Goal: Task Accomplishment & Management: Complete application form

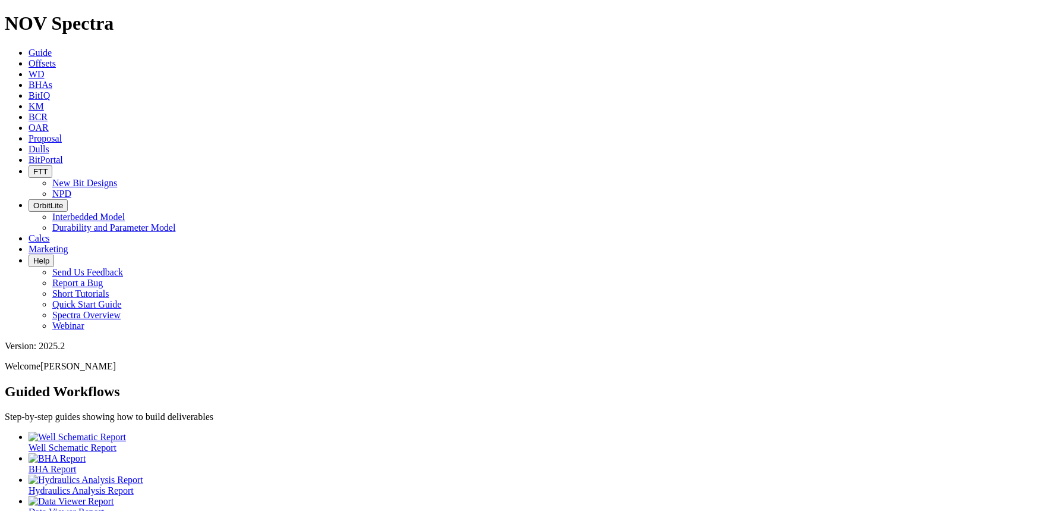
click at [49, 144] on span "Dulls" at bounding box center [39, 149] width 21 height 10
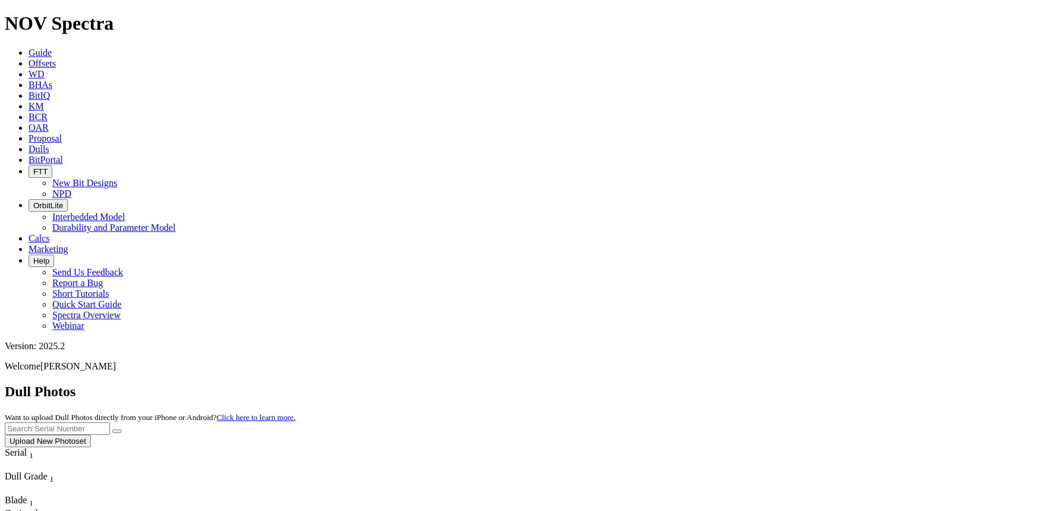
click at [91, 435] on button "Upload New Photoset" at bounding box center [48, 441] width 86 height 12
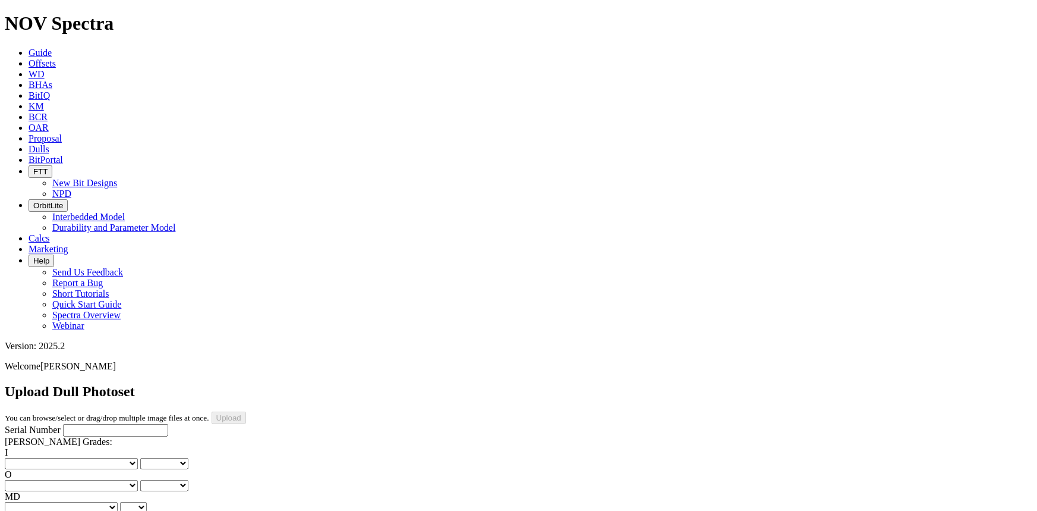
click at [102, 424] on input "Serial Number" at bounding box center [115, 430] width 105 height 12
type input "A320362"
click at [35, 458] on select "No lost, worn or damaged cutters 0 1 2 3 4 5 6 7 8 No diamond table left on any…" at bounding box center [71, 463] width 133 height 11
select select "number:1"
click at [24, 458] on select "No lost, worn or damaged cutters 0 1 2 3 4 5 6 7 8 No diamond table left on any…" at bounding box center [71, 463] width 133 height 11
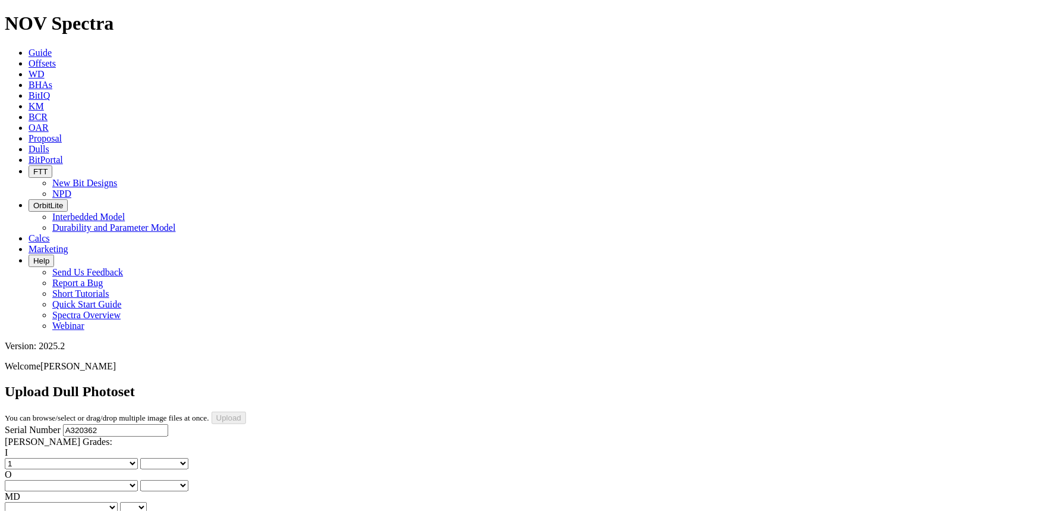
select select "number:1"
click at [102, 480] on select "No lost, worn or damaged cutters 0 1 2 3 4 5 6 7 8 No diamond table left on any…" at bounding box center [71, 485] width 133 height 11
select select "number:1"
click at [84, 480] on select "No lost, worn or damaged cutters 0 1 2 3 4 5 6 7 8 No diamond table left on any…" at bounding box center [71, 485] width 133 height 11
select select "number:1"
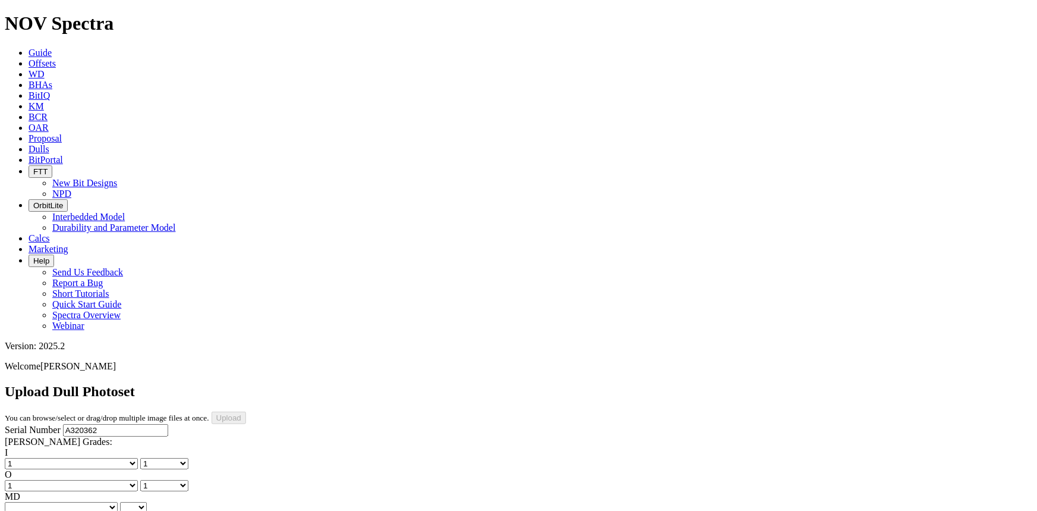
click at [55, 502] on select "BF - Bond Failure BT - Broken Teeth/Cutters BU - Balled Up Bit CR - Cored CT - …" at bounding box center [61, 507] width 113 height 11
select select "string:WT"
click at [24, 502] on select "BF - Bond Failure BT - Broken Teeth/Cutters BU - Balled Up Bit CR - Cored CT - …" at bounding box center [61, 507] width 113 height 11
select select "string:WT"
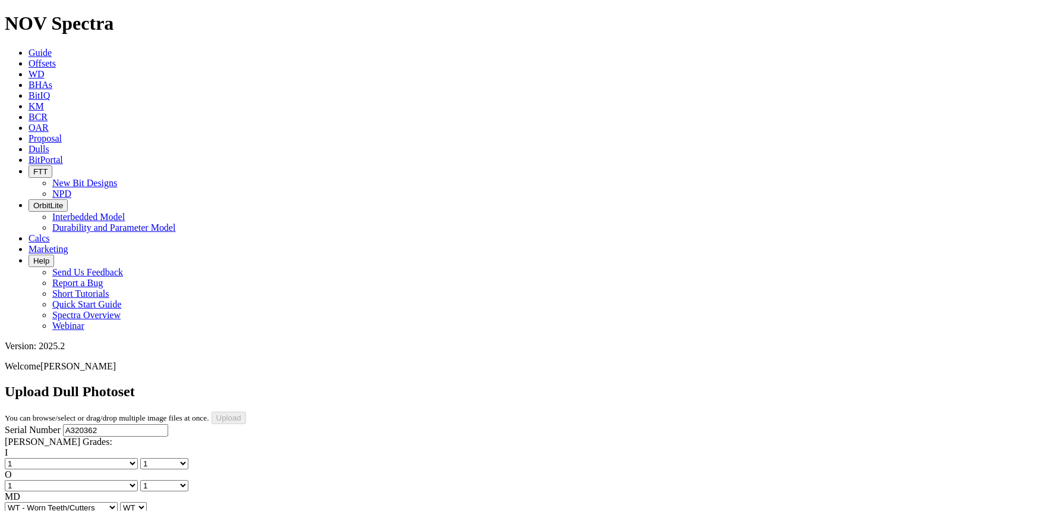
select select "string:A"
select select "string:X"
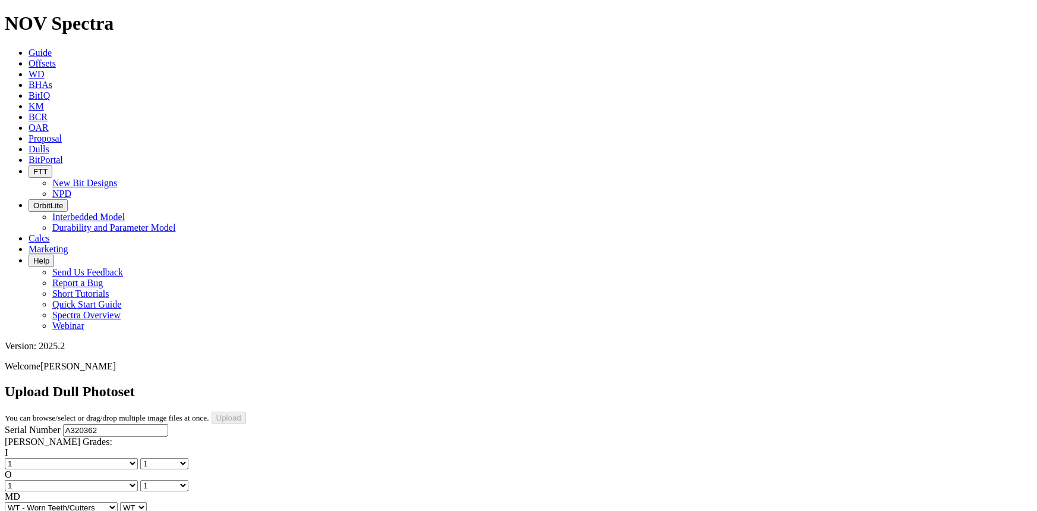
select select "string:X"
select select "string:I"
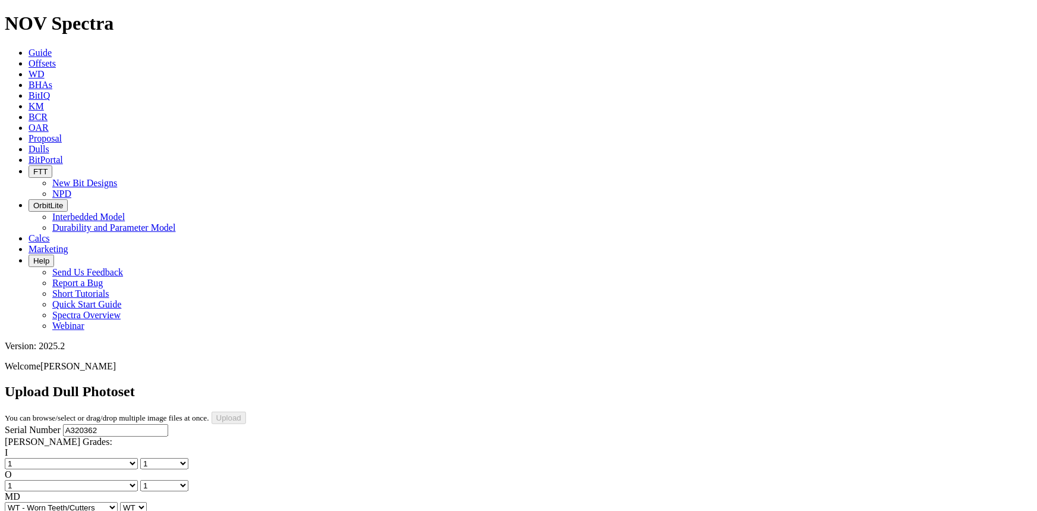
select select "string:I"
select select "string:NO"
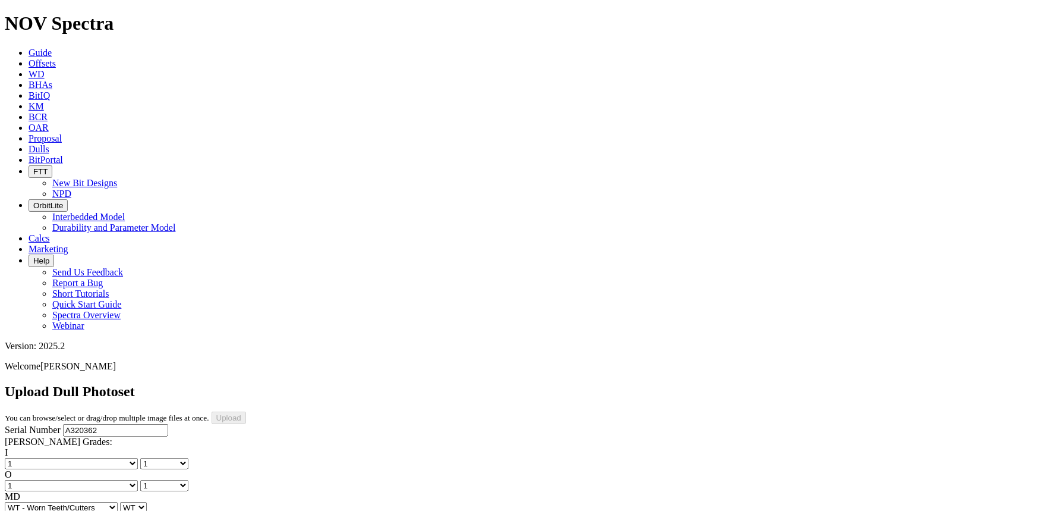
select select "string:_"
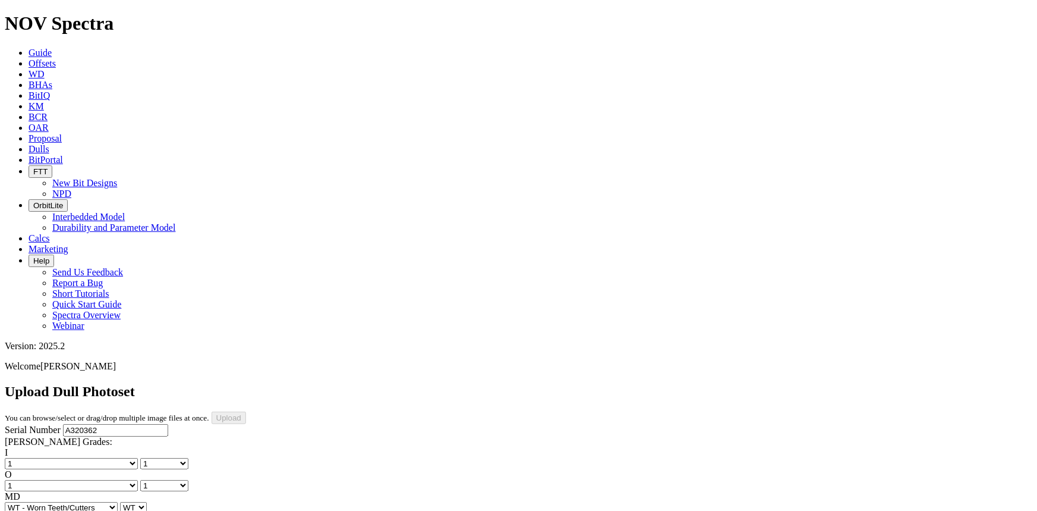
type input "[DATE]"
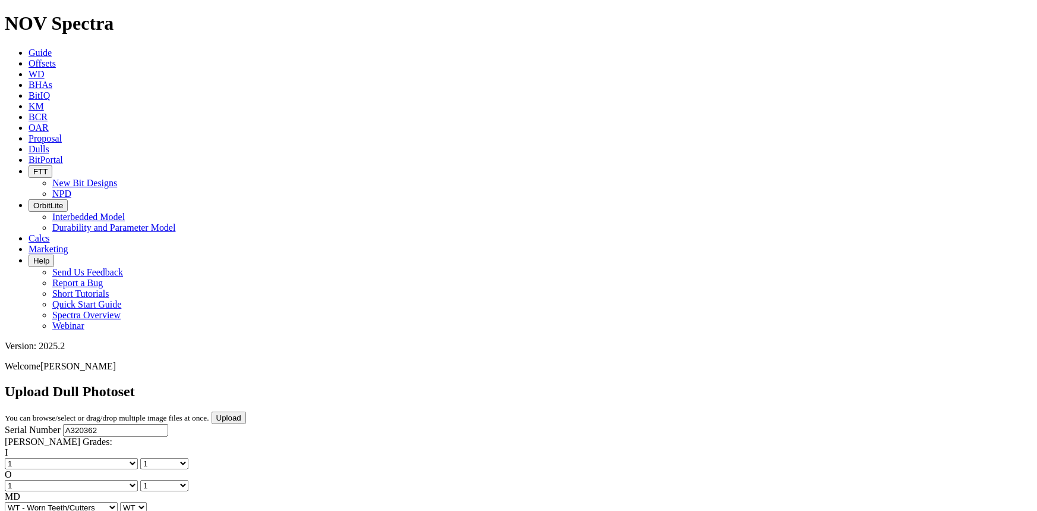
scroll to position [270, 0]
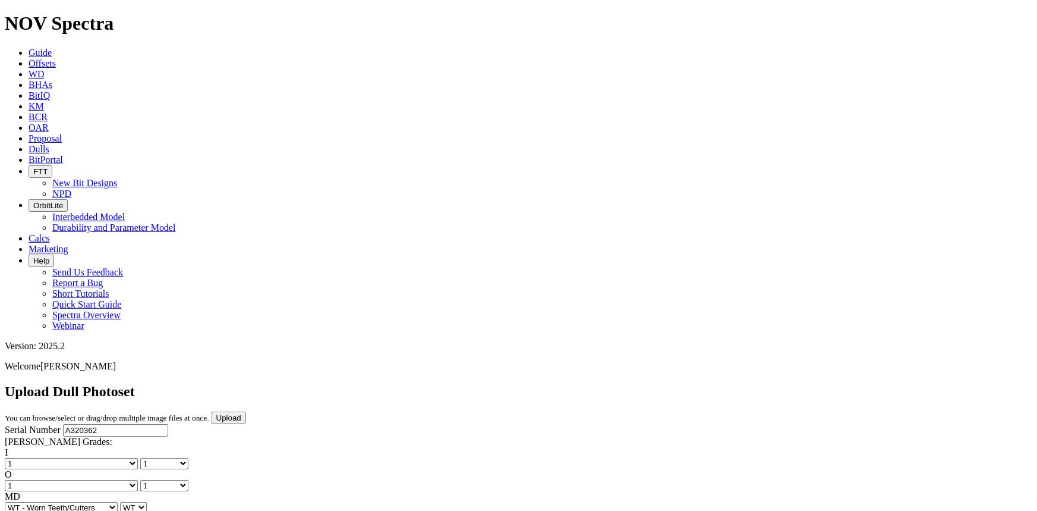
drag, startPoint x: 504, startPoint y: 414, endPoint x: 503, endPoint y: 404, distance: 9.5
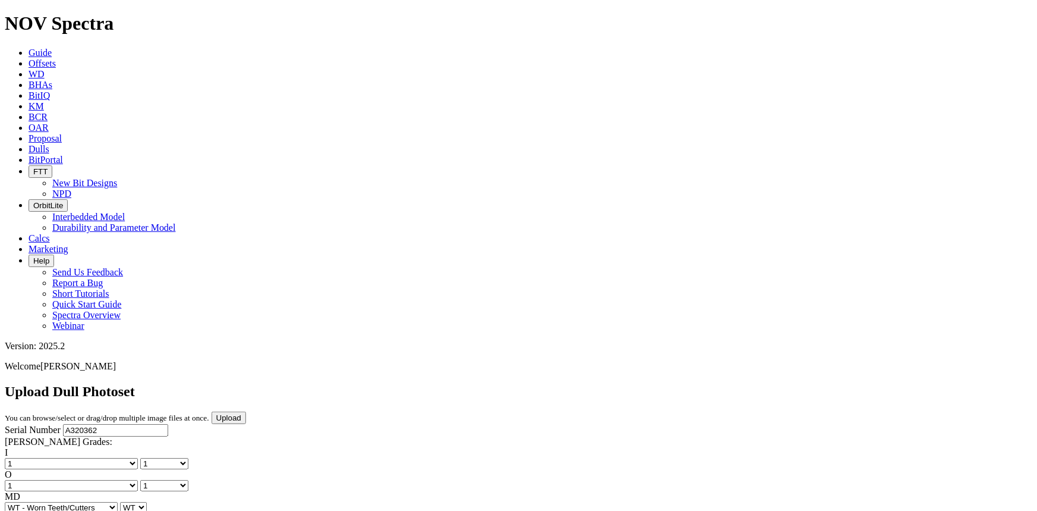
select select "string:OptionalPhoto"
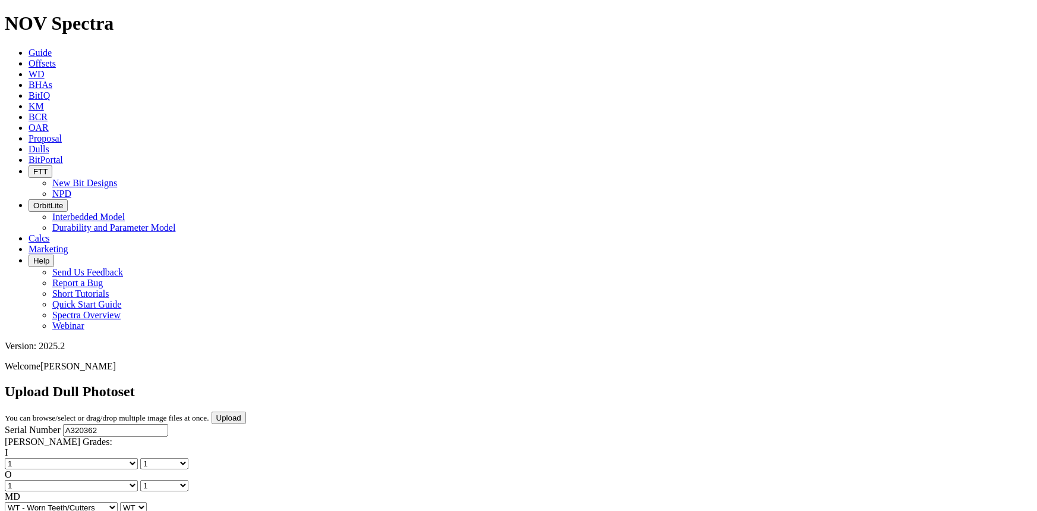
click at [246, 411] on input "Upload" at bounding box center [229, 417] width 34 height 12
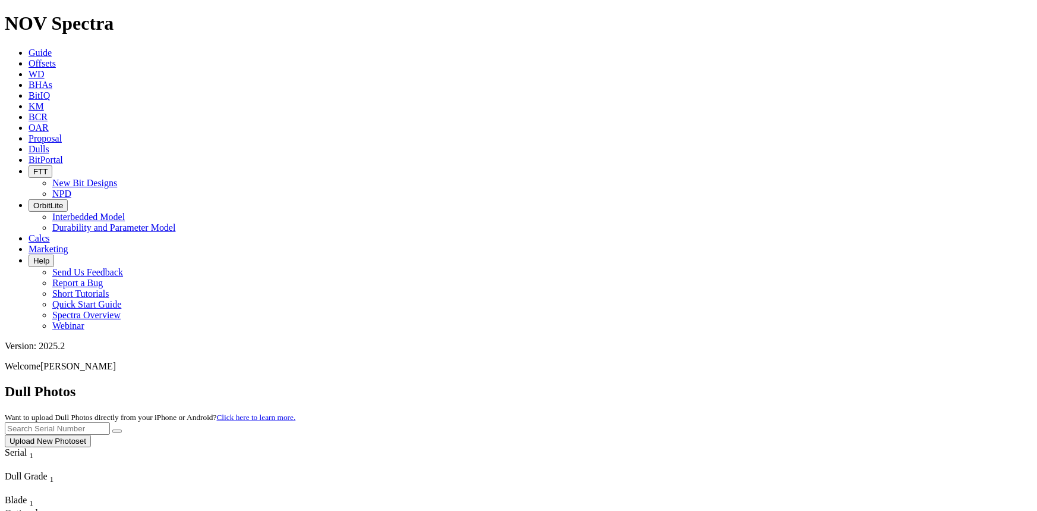
click at [91, 435] on button "Upload New Photoset" at bounding box center [48, 441] width 86 height 12
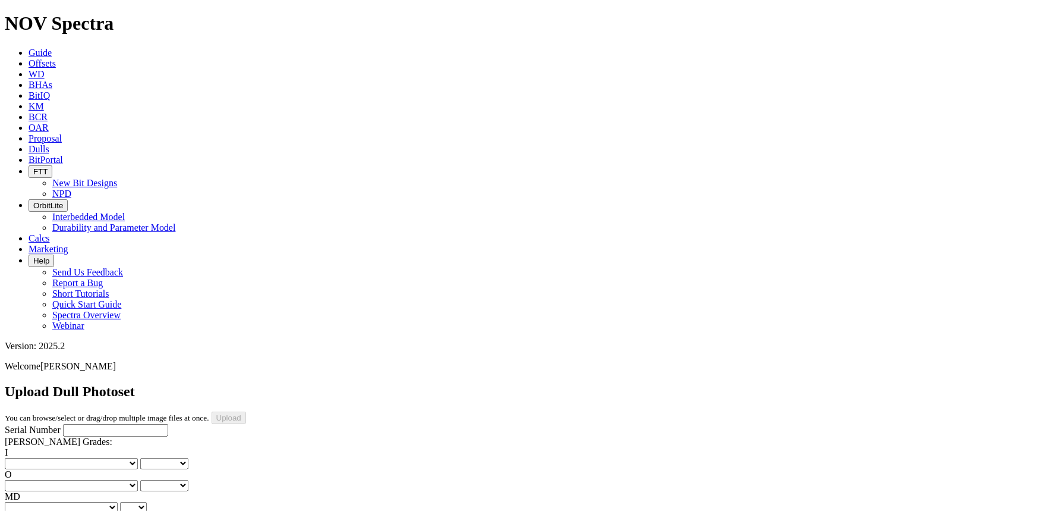
click at [83, 424] on input "Serial Number" at bounding box center [115, 430] width 105 height 12
type input "A308302"
click at [57, 458] on select "No lost, worn or damaged cutters 0 1 2 3 4 5 6 7 8 No diamond table left on any…" at bounding box center [71, 463] width 133 height 11
select select "number:1"
click at [24, 458] on select "No lost, worn or damaged cutters 0 1 2 3 4 5 6 7 8 No diamond table left on any…" at bounding box center [71, 463] width 133 height 11
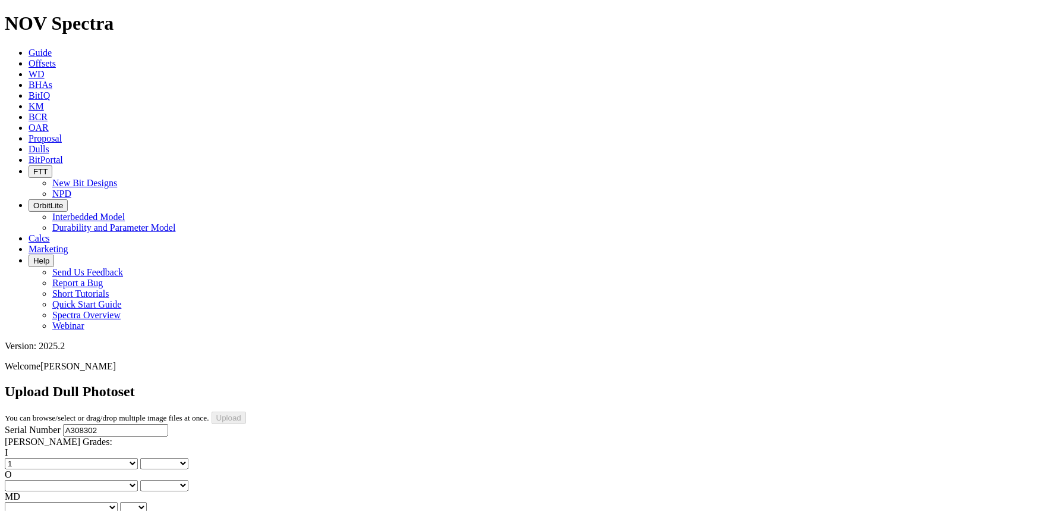
select select "number:1"
click at [111, 480] on select "No lost, worn or damaged cutters 0 1 2 3 4 5 6 7 8 No diamond table left on any…" at bounding box center [71, 485] width 133 height 11
select select "number:8"
click at [84, 480] on select "No lost, worn or damaged cutters 0 1 2 3 4 5 6 7 8 No diamond table left on any…" at bounding box center [71, 485] width 133 height 11
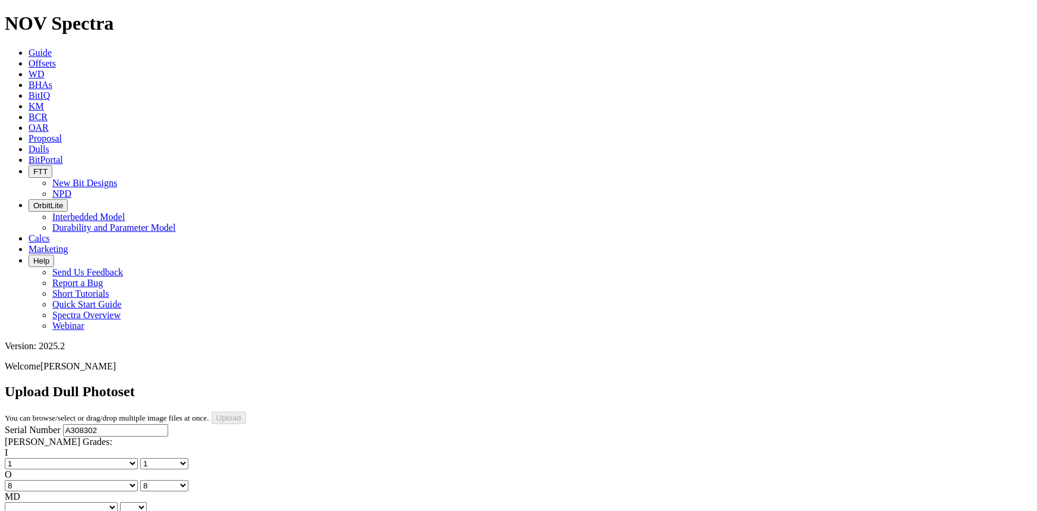
select select "number:8"
click at [48, 502] on select "BF - Bond Failure BT - Broken Teeth/Cutters BU - Balled Up Bit CR - Cored CT - …" at bounding box center [61, 507] width 113 height 11
select select "string:RO"
click at [24, 502] on select "BF - Bond Failure BT - Broken Teeth/Cutters BU - Balled Up Bit CR - Cored CT - …" at bounding box center [61, 507] width 113 height 11
select select "string:RO"
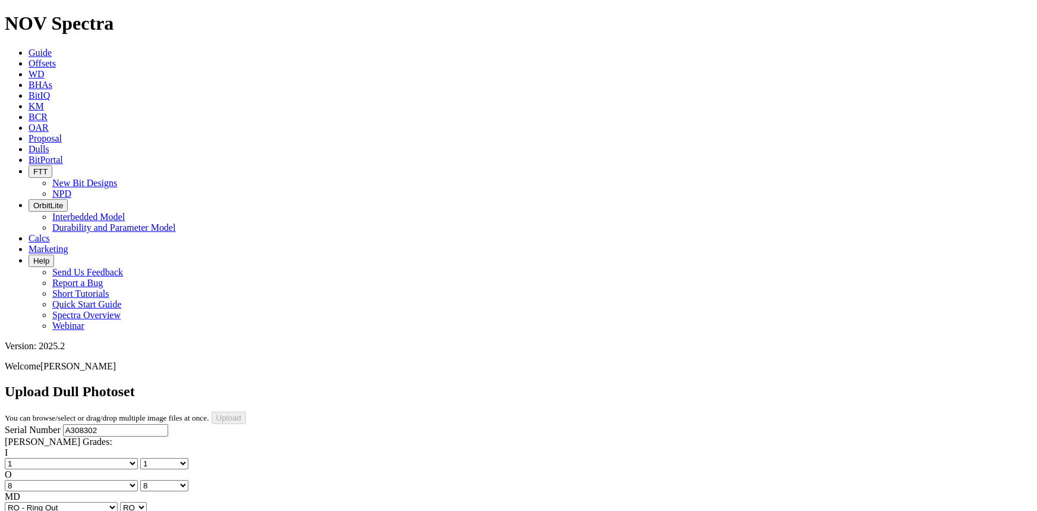
select select "string:S"
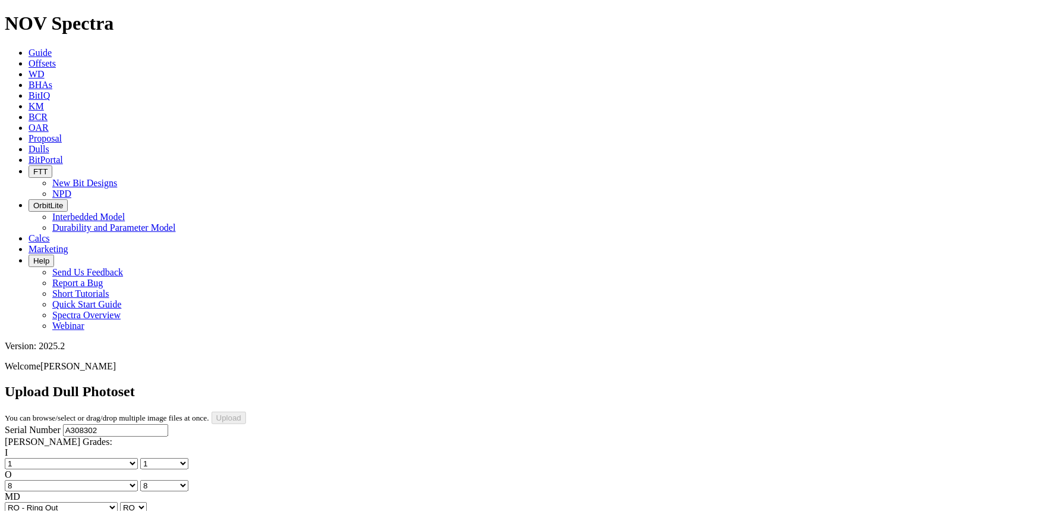
select select "string:X"
select select "string:8"
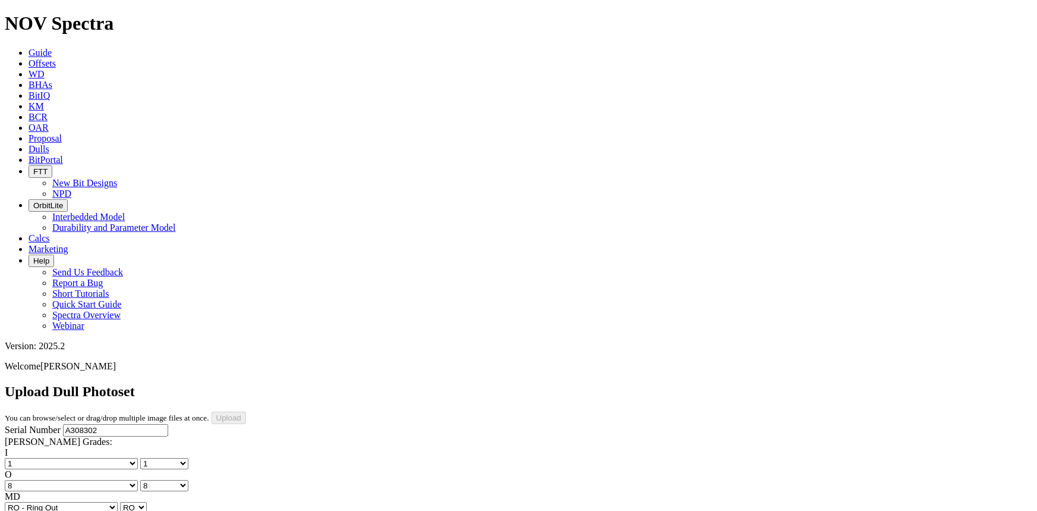
select select "string:8"
select select "string:WT"
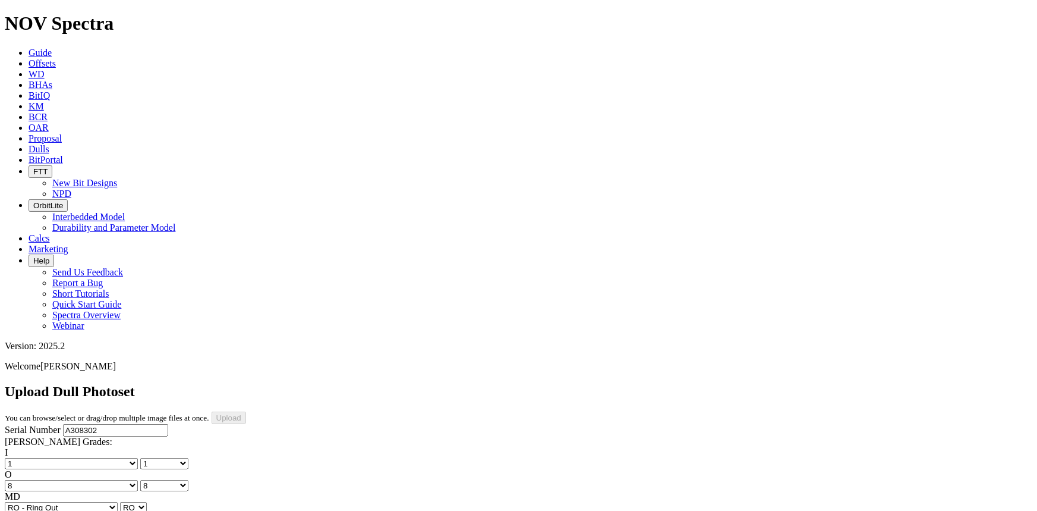
select select "string:WT"
select select "string:_"
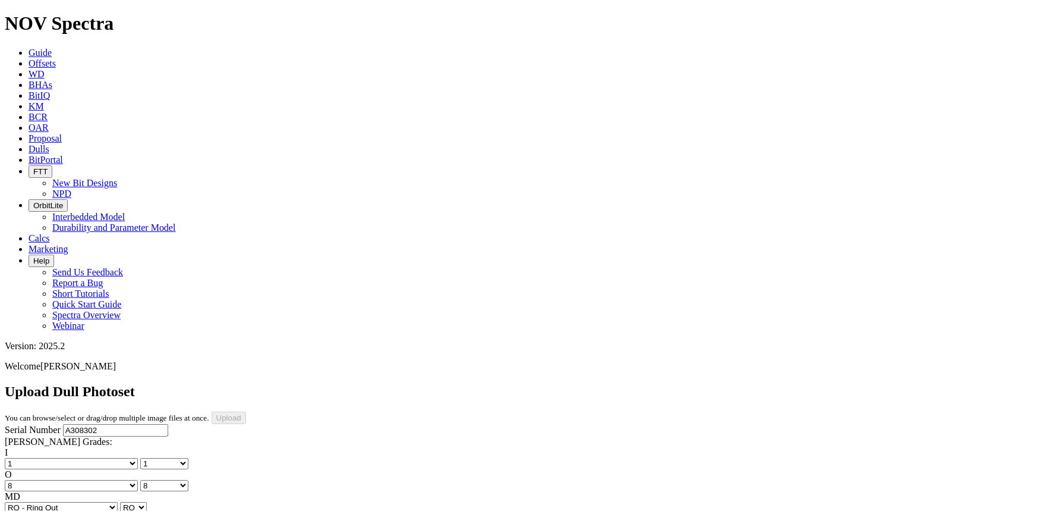
type input "[DATE]"
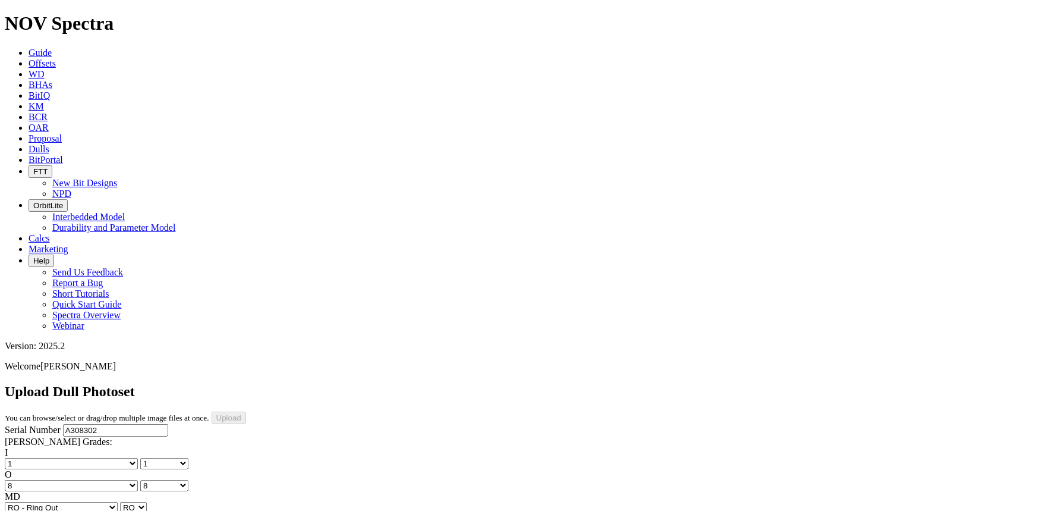
drag, startPoint x: 374, startPoint y: 372, endPoint x: 375, endPoint y: 364, distance: 7.8
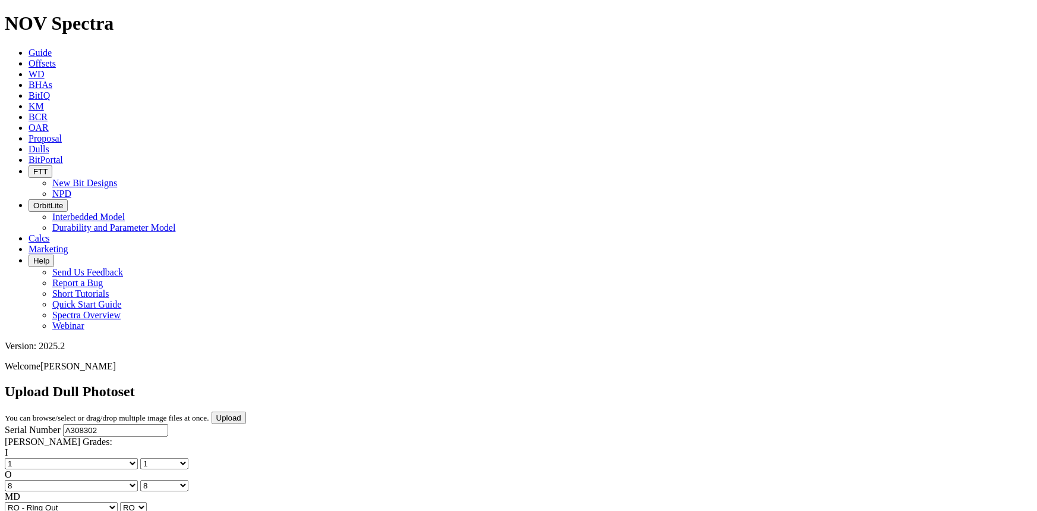
scroll to position [155, 0]
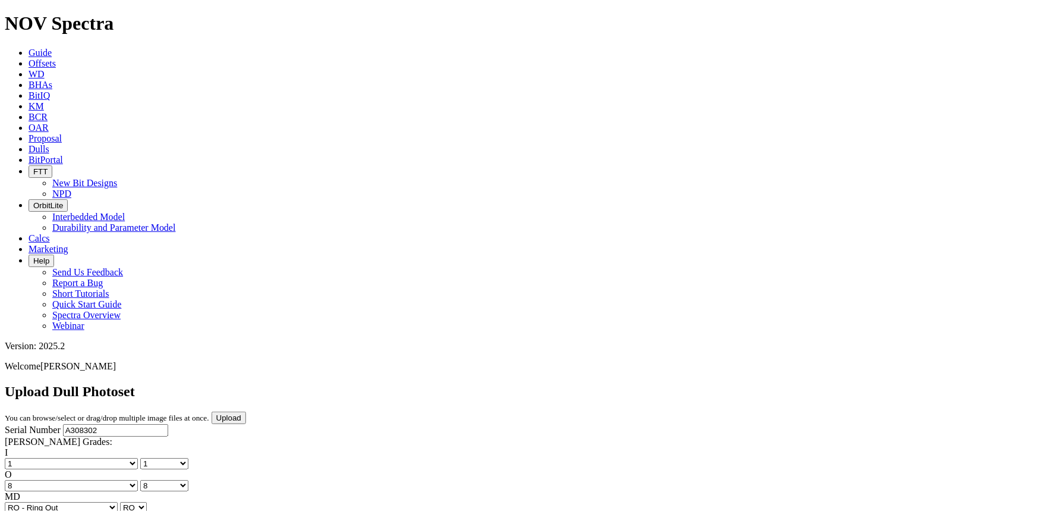
drag, startPoint x: 385, startPoint y: 418, endPoint x: 385, endPoint y: 411, distance: 7.1
drag, startPoint x: 274, startPoint y: 424, endPoint x: 273, endPoint y: 412, distance: 11.9
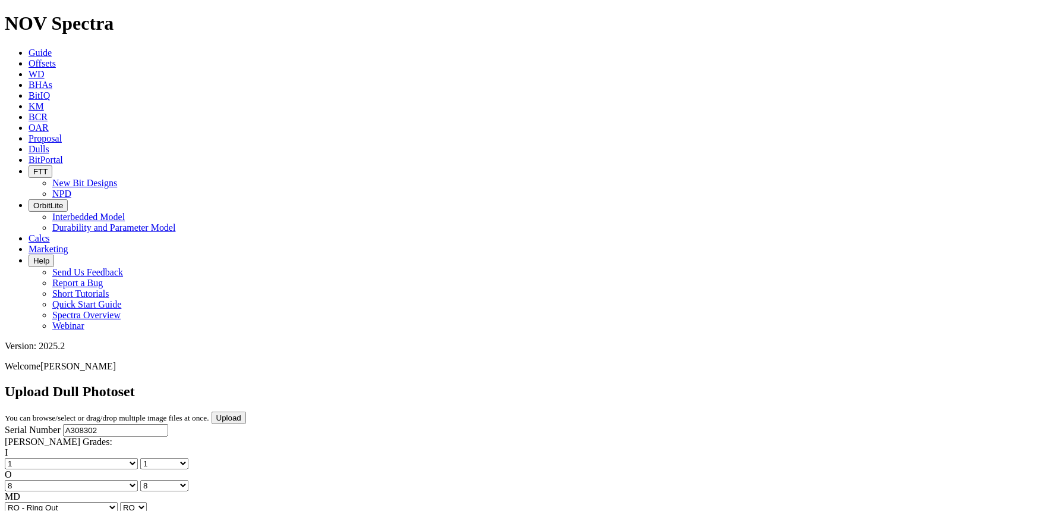
scroll to position [0, 0]
click at [246, 411] on input "Upload" at bounding box center [229, 417] width 34 height 12
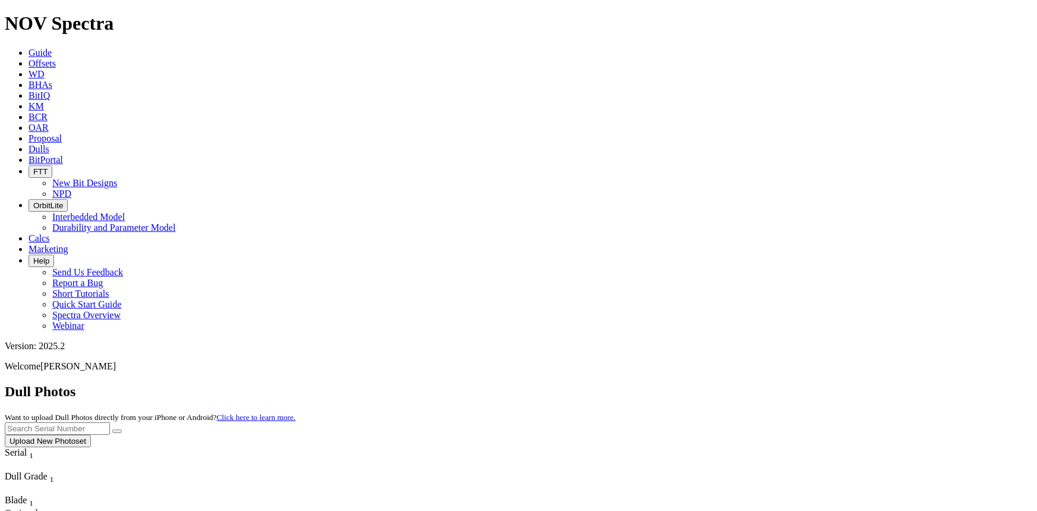
click at [91, 435] on button "Upload New Photoset" at bounding box center [48, 441] width 86 height 12
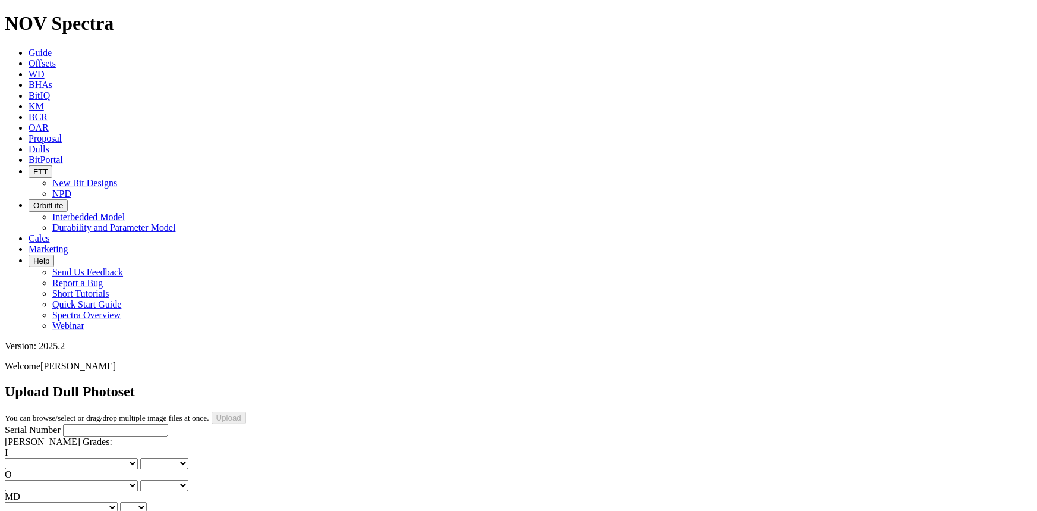
click at [77, 424] on input "Serial Number" at bounding box center [115, 430] width 105 height 12
type input "A315452"
click at [51, 458] on select "No lost, worn or damaged cutters 0 1 2 3 4 5 6 7 8 No diamond table left on any…" at bounding box center [71, 463] width 133 height 11
select select "number:1"
click at [24, 458] on select "No lost, worn or damaged cutters 0 1 2 3 4 5 6 7 8 No diamond table left on any…" at bounding box center [71, 463] width 133 height 11
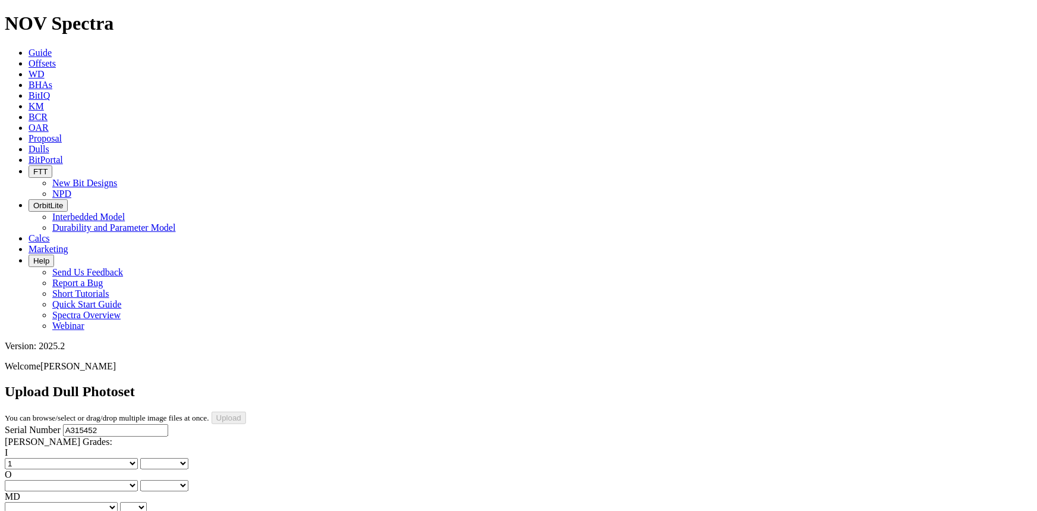
select select "number:1"
click at [92, 480] on select "No lost, worn or damaged cutters 0 1 2 3 4 5 6 7 8 No diamond table left on any…" at bounding box center [71, 485] width 133 height 11
select select "number:1"
click at [84, 480] on select "No lost, worn or damaged cutters 0 1 2 3 4 5 6 7 8 No diamond table left on any…" at bounding box center [71, 485] width 133 height 11
select select "number:1"
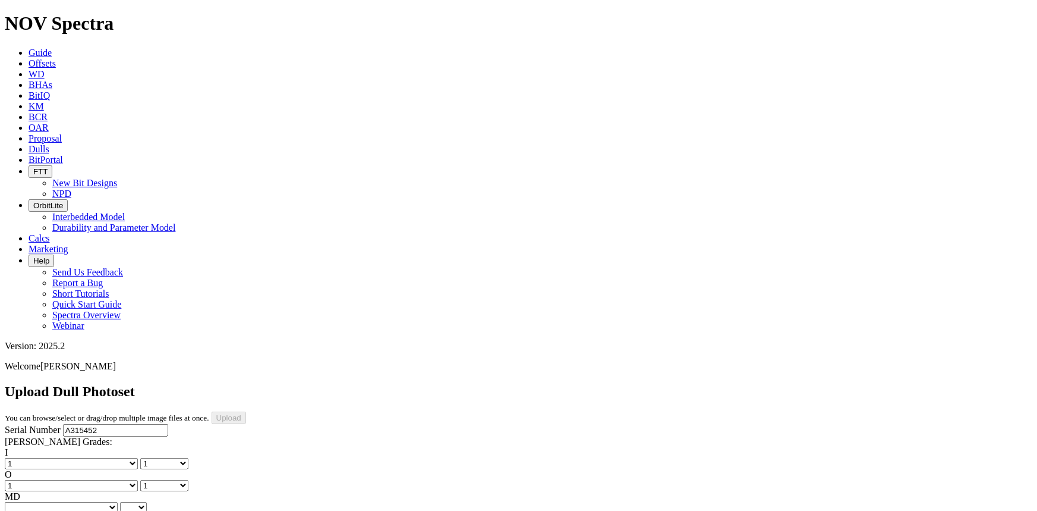
click at [44, 502] on select "BF - Bond Failure BT - Broken Teeth/Cutters BU - Balled Up Bit CR - Cored CT - …" at bounding box center [61, 507] width 113 height 11
select select "string:WT"
click at [24, 502] on select "BF - Bond Failure BT - Broken Teeth/Cutters BU - Balled Up Bit CR - Cored CT - …" at bounding box center [61, 507] width 113 height 11
select select "string:WT"
drag, startPoint x: 105, startPoint y: 226, endPoint x: 105, endPoint y: 235, distance: 9.5
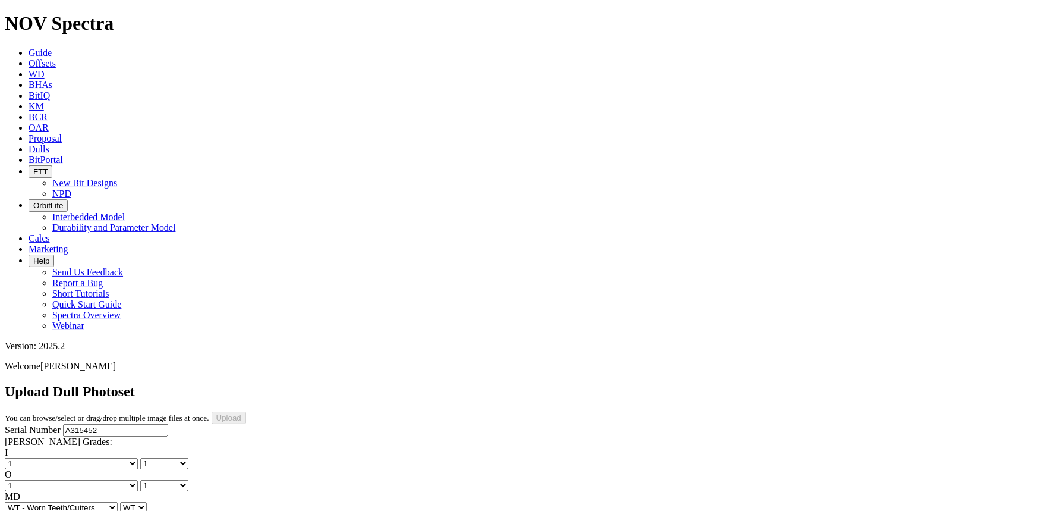
select select "string:A"
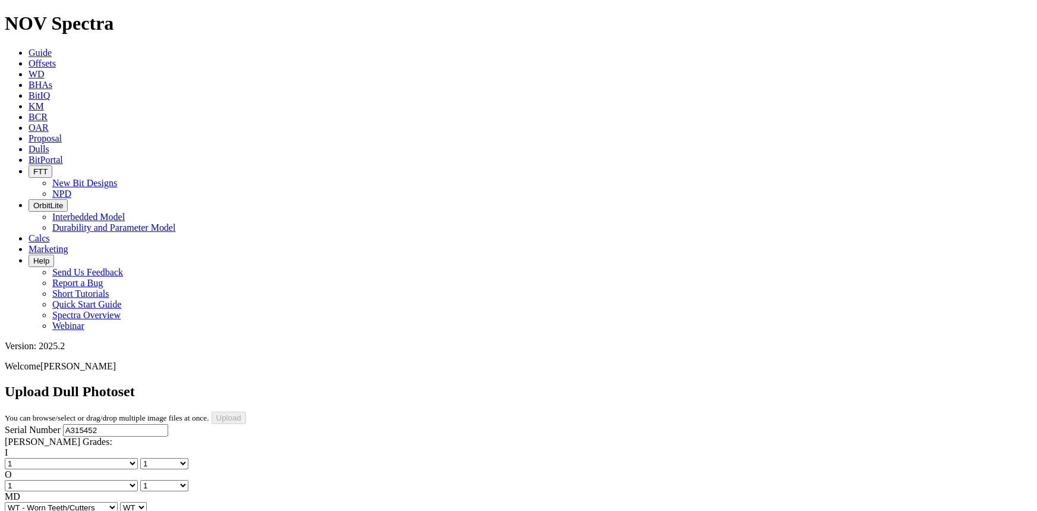
select select "string:X"
select select "string:I"
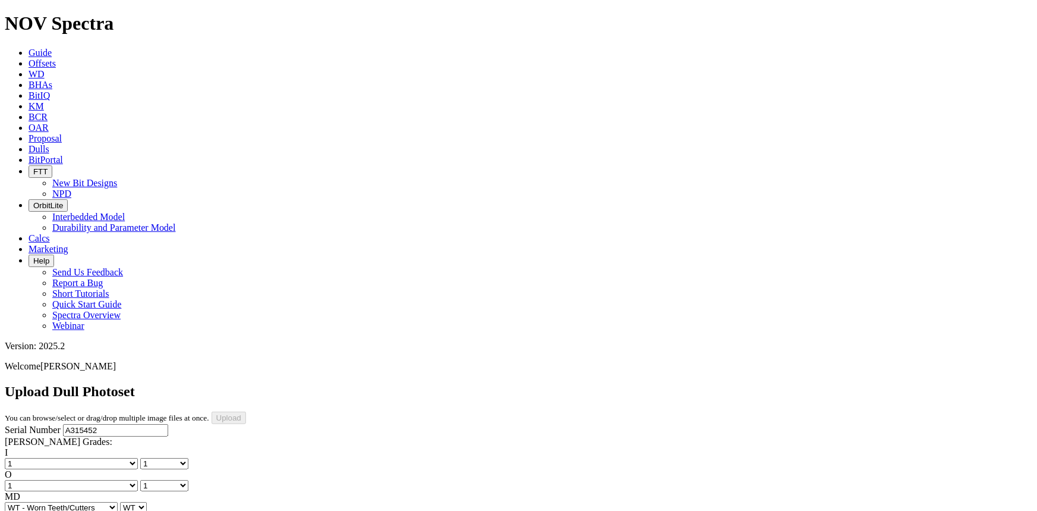
select select "string:I"
select select "string:NO"
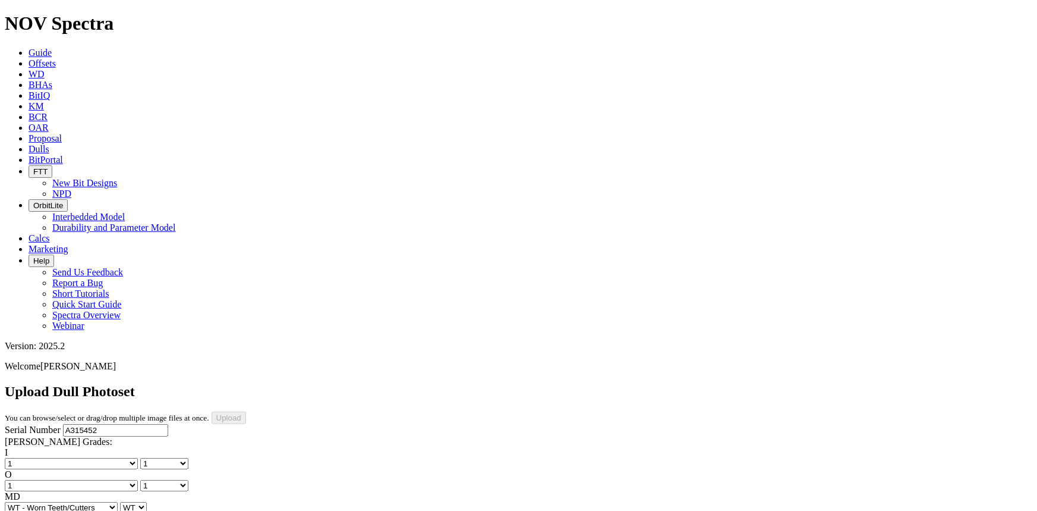
select select "string:NO"
drag, startPoint x: 105, startPoint y: 328, endPoint x: 105, endPoint y: 312, distance: 16.1
select select "string:_"
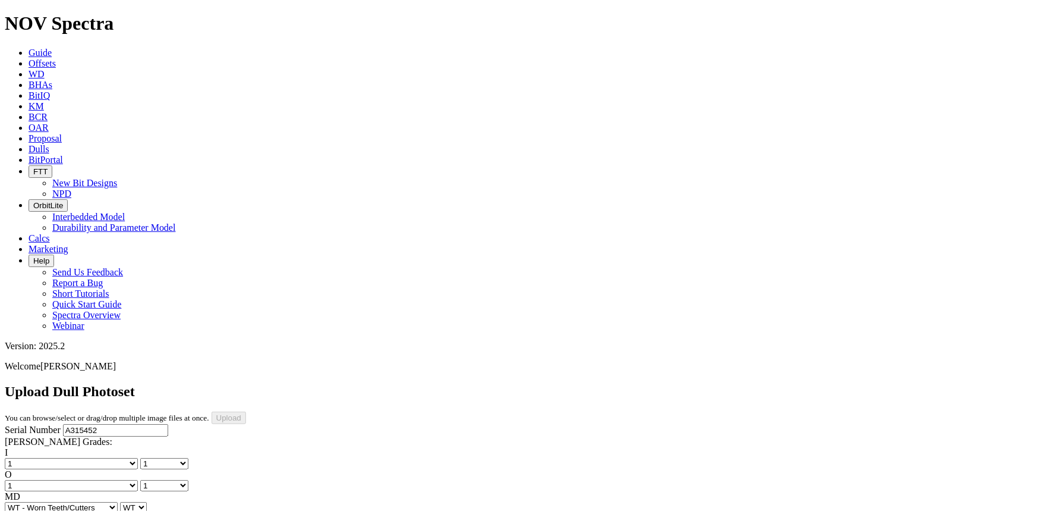
select select "string:_"
type input "[DATE]"
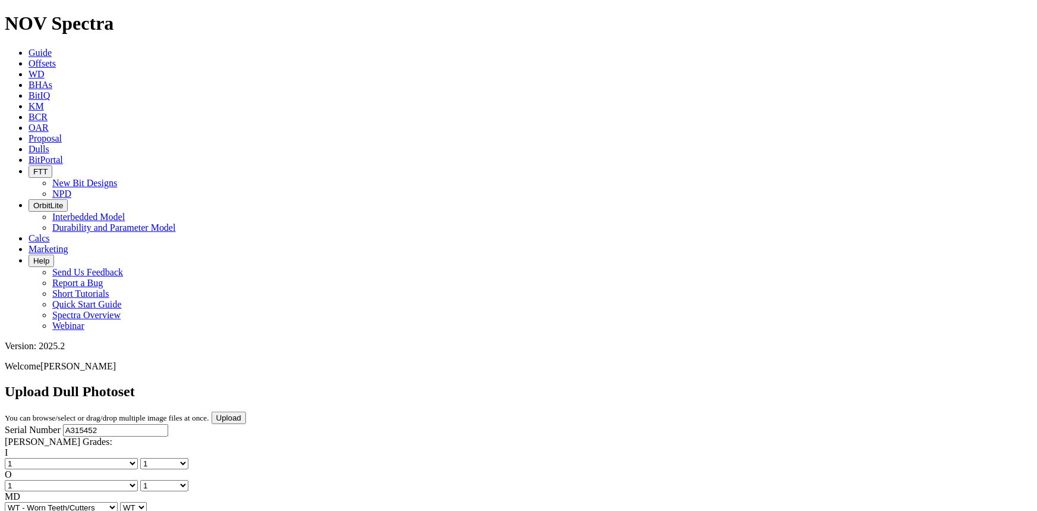
drag, startPoint x: 628, startPoint y: 482, endPoint x: 627, endPoint y: 470, distance: 11.9
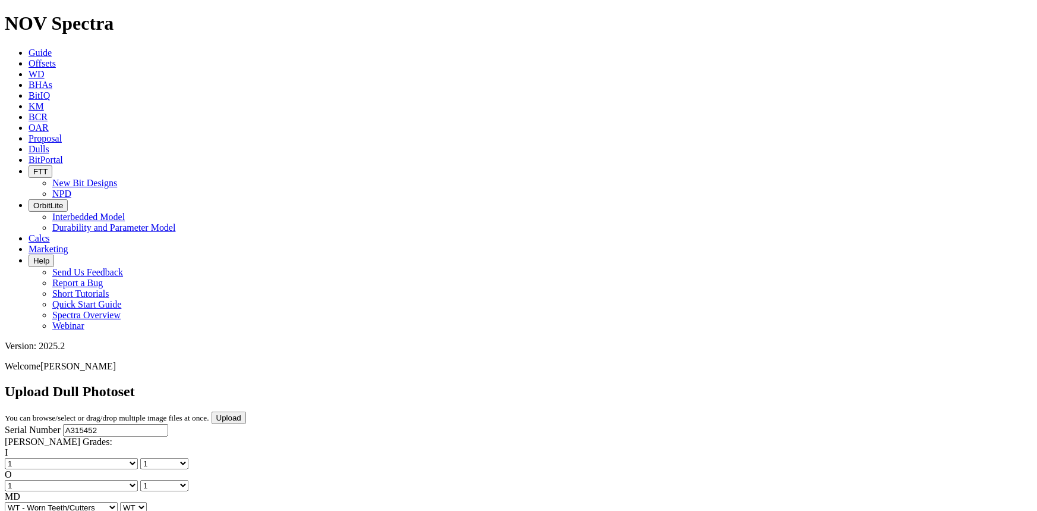
click at [246, 411] on input "Upload" at bounding box center [229, 417] width 34 height 12
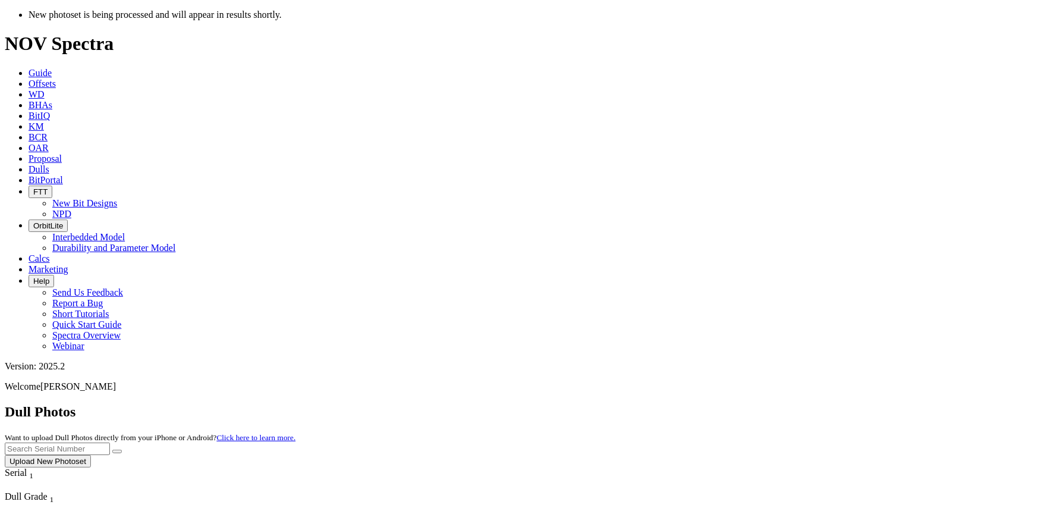
click at [91, 455] on button "Upload New Photoset" at bounding box center [48, 461] width 86 height 12
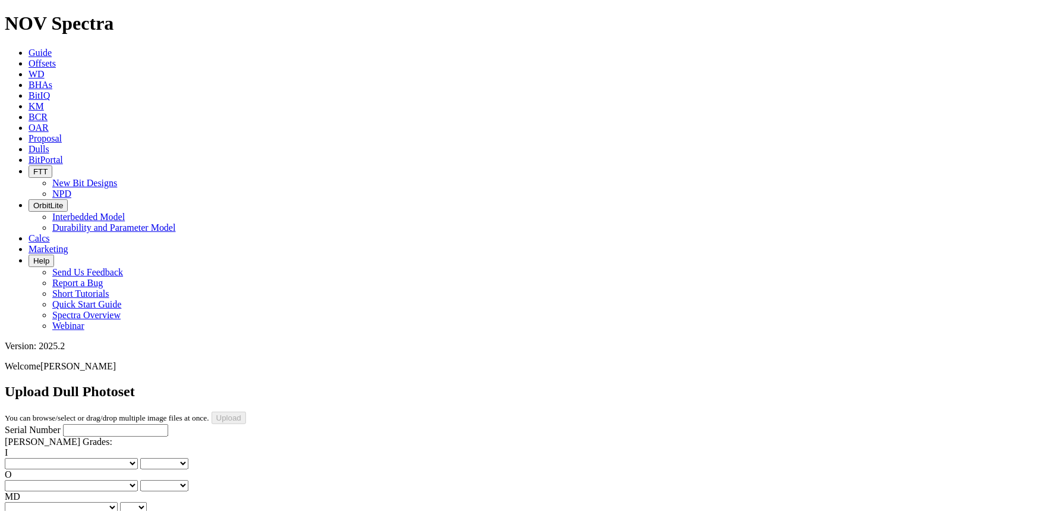
click at [104, 424] on input "Serial Number" at bounding box center [115, 430] width 105 height 12
type input "A317342"
drag, startPoint x: 629, startPoint y: 373, endPoint x: 629, endPoint y: 365, distance: 8.3
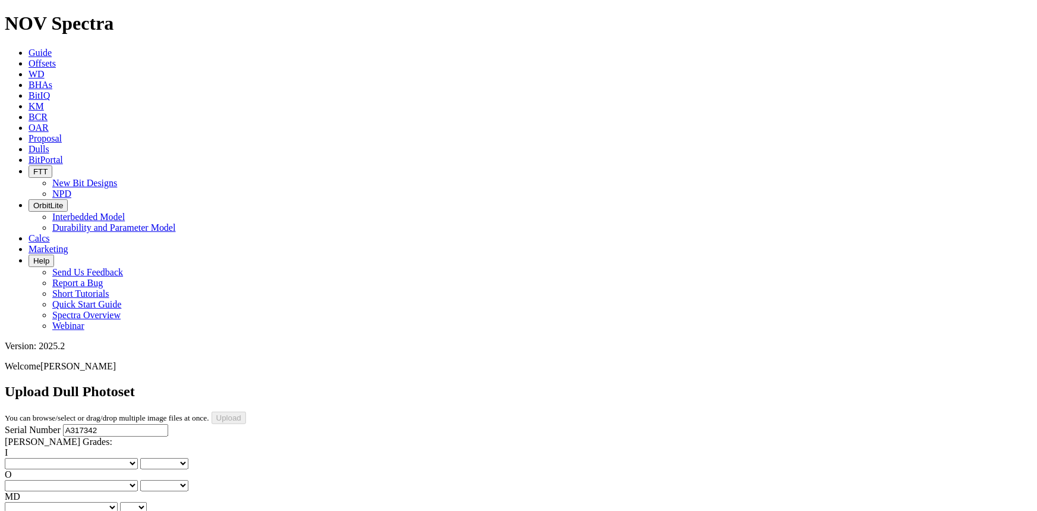
drag, startPoint x: 633, startPoint y: 382, endPoint x: 631, endPoint y: 361, distance: 21.5
drag, startPoint x: 630, startPoint y: 378, endPoint x: 628, endPoint y: 363, distance: 15.0
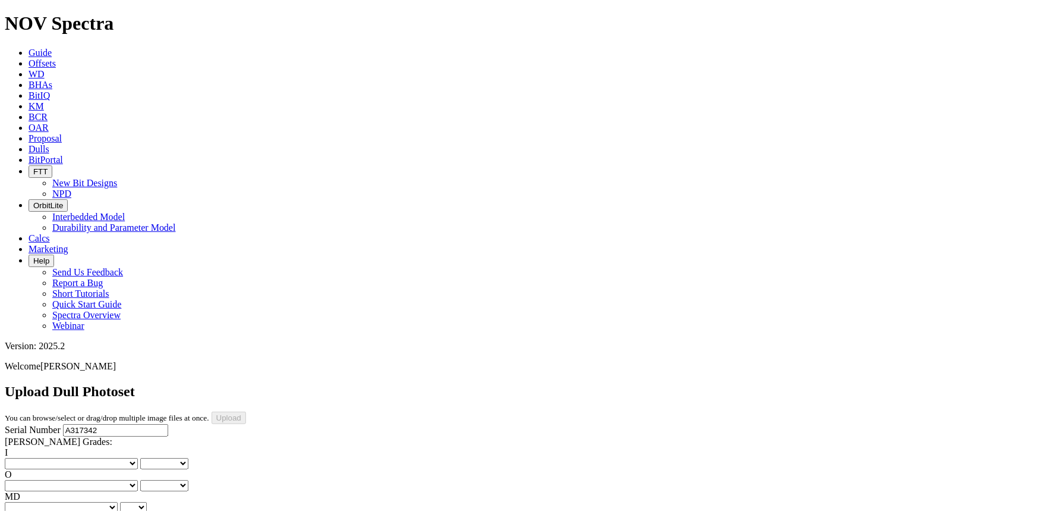
drag, startPoint x: 503, startPoint y: 386, endPoint x: 502, endPoint y: 369, distance: 17.3
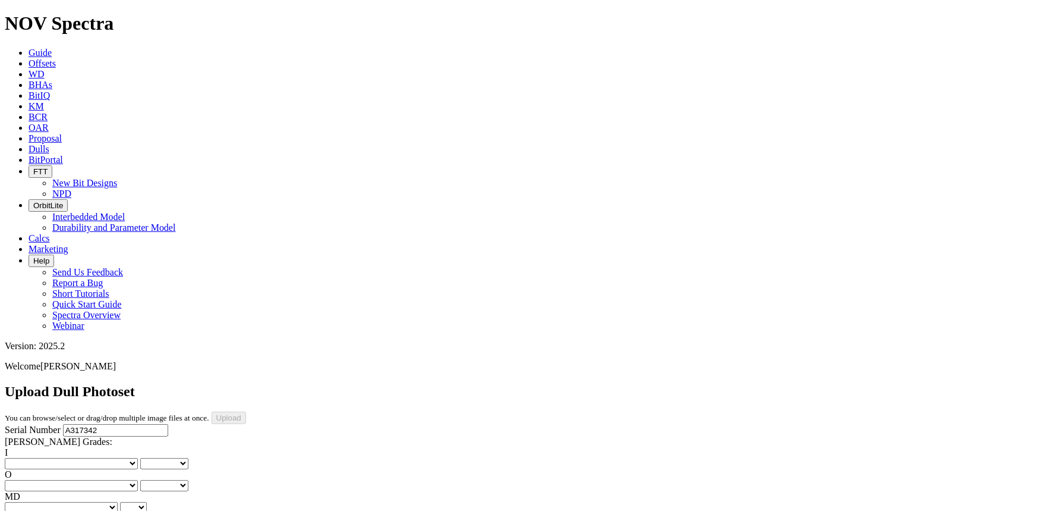
drag, startPoint x: 627, startPoint y: 433, endPoint x: 627, endPoint y: 425, distance: 8.3
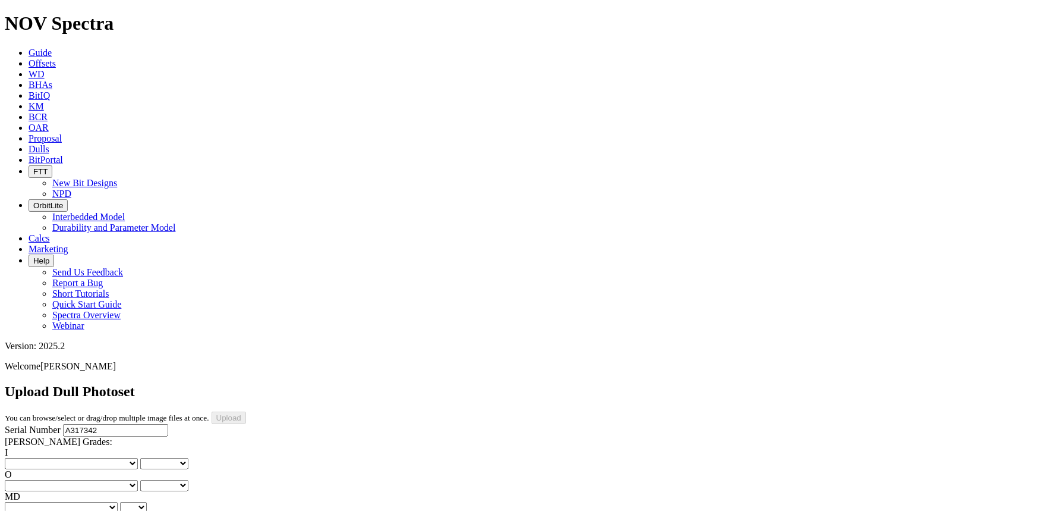
drag, startPoint x: 630, startPoint y: 382, endPoint x: 630, endPoint y: 373, distance: 8.9
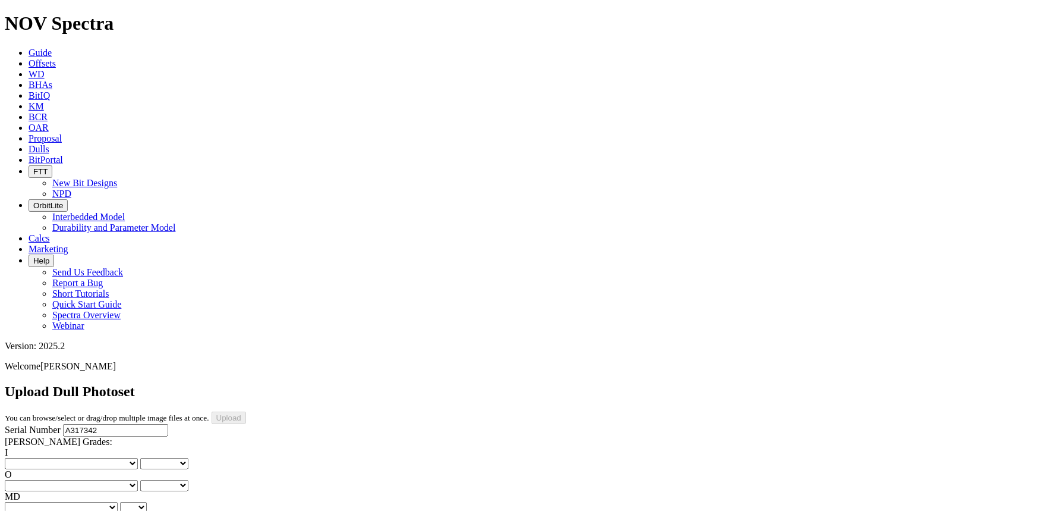
scroll to position [574, 0]
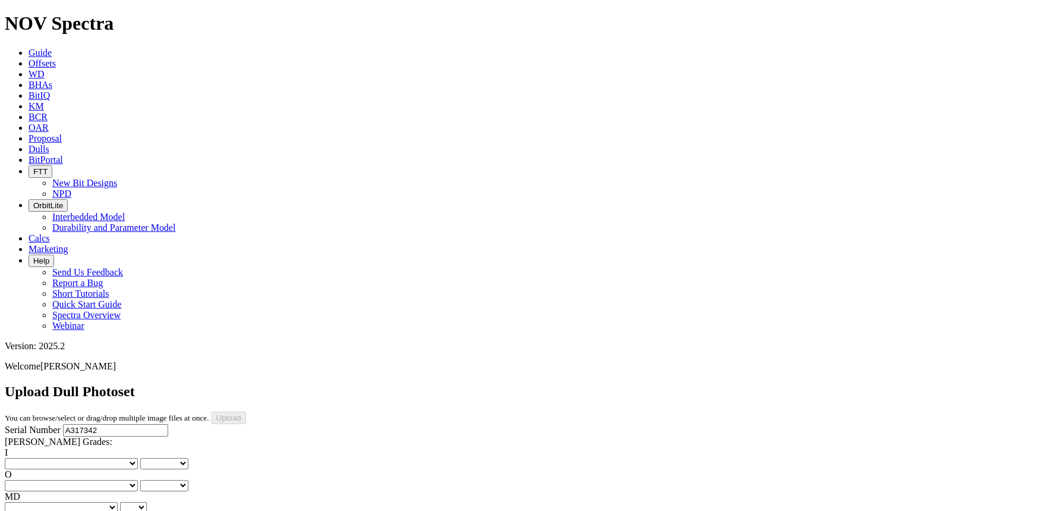
scroll to position [358, 0]
drag, startPoint x: 493, startPoint y: 464, endPoint x: 493, endPoint y: 457, distance: 6.5
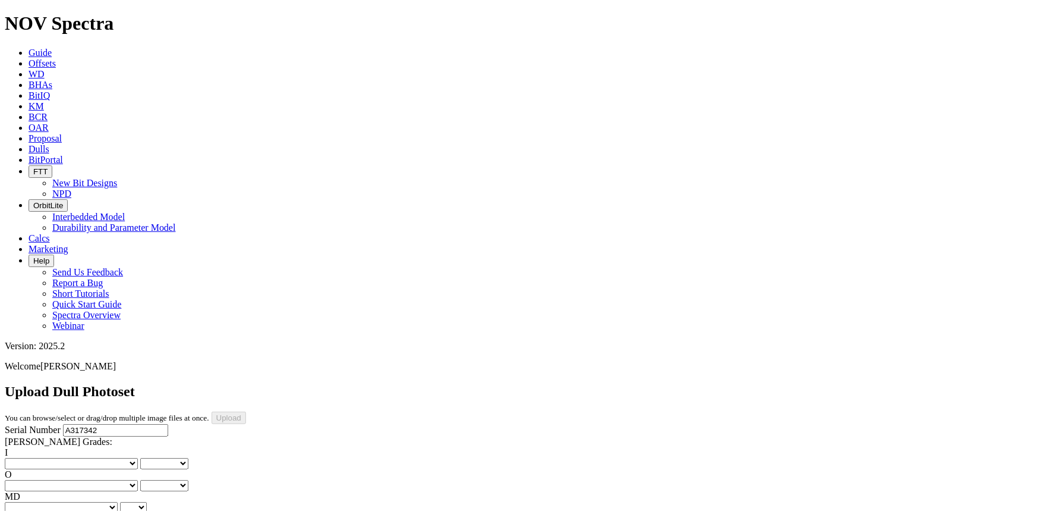
scroll to position [34, 0]
click at [49, 458] on select "No lost, worn or damaged cutters 0 1 2 3 4 5 6 7 8 No diamond table left on any…" at bounding box center [71, 463] width 133 height 11
select select "number:1"
click at [24, 458] on select "No lost, worn or damaged cutters 0 1 2 3 4 5 6 7 8 No diamond table left on any…" at bounding box center [71, 463] width 133 height 11
select select "number:1"
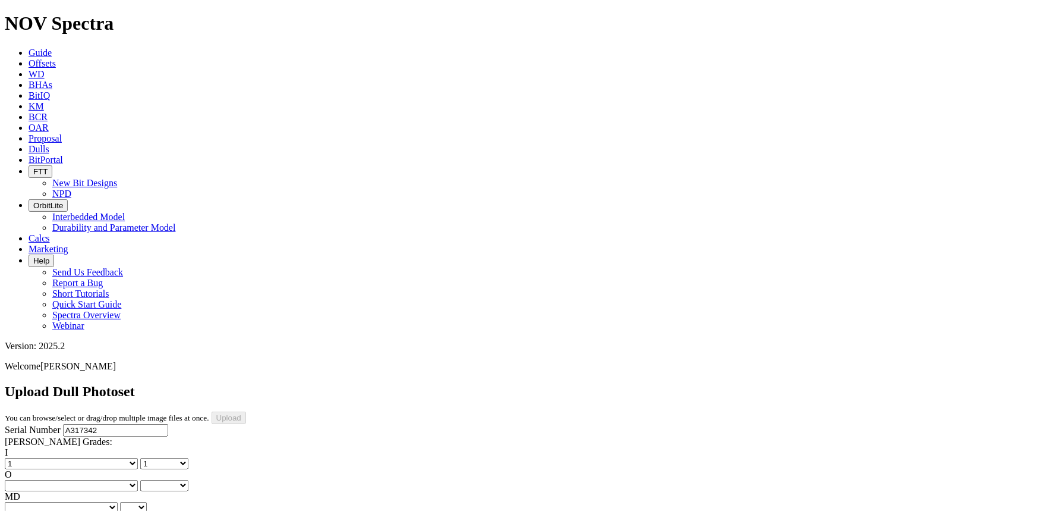
drag, startPoint x: 97, startPoint y: 147, endPoint x: 97, endPoint y: 154, distance: 6.5
click at [97, 480] on select "No lost, worn or damaged cutters 0 1 2 3 4 5 6 7 8 No diamond table left on any…" at bounding box center [71, 485] width 133 height 11
select select "number:1"
click at [84, 480] on select "No lost, worn or damaged cutters 0 1 2 3 4 5 6 7 8 No diamond table left on any…" at bounding box center [71, 485] width 133 height 11
select select "number:1"
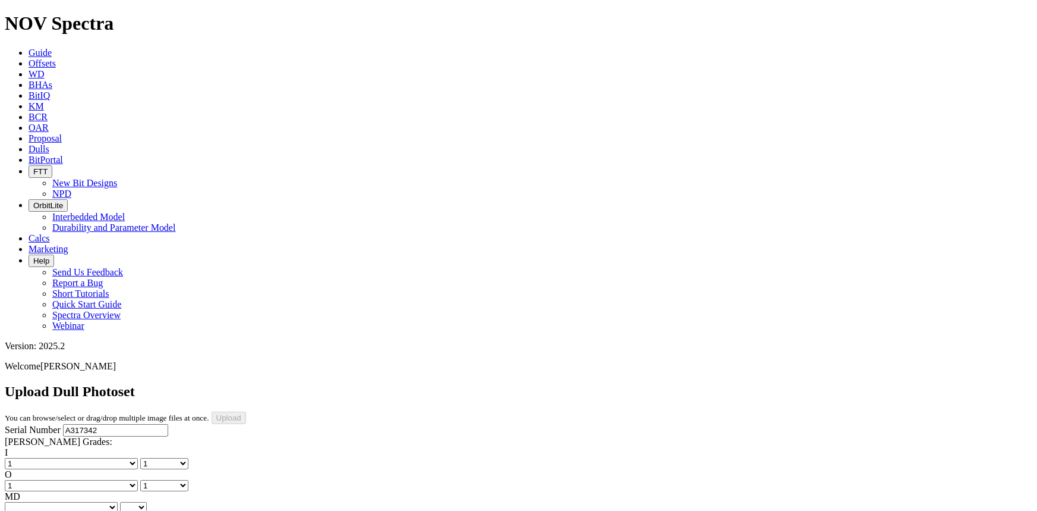
click at [64, 502] on select "BF - Bond Failure BT - Broken Teeth/Cutters BU - Balled Up Bit CR - Cored CT - …" at bounding box center [61, 507] width 113 height 11
select select "string:WT"
click at [24, 502] on select "BF - Bond Failure BT - Broken Teeth/Cutters BU - Balled Up Bit CR - Cored CT - …" at bounding box center [61, 507] width 113 height 11
select select "string:WT"
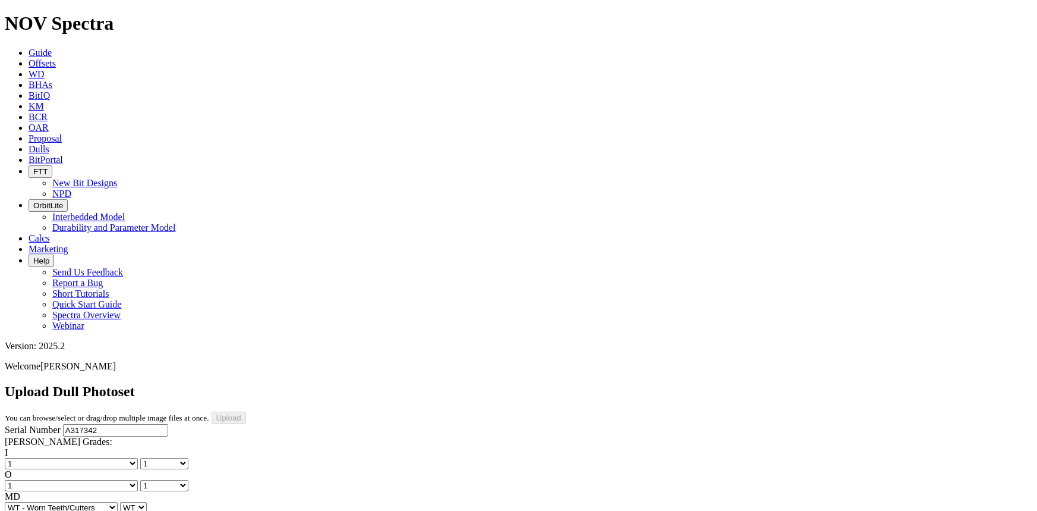
select select "string:A"
select select "string:X"
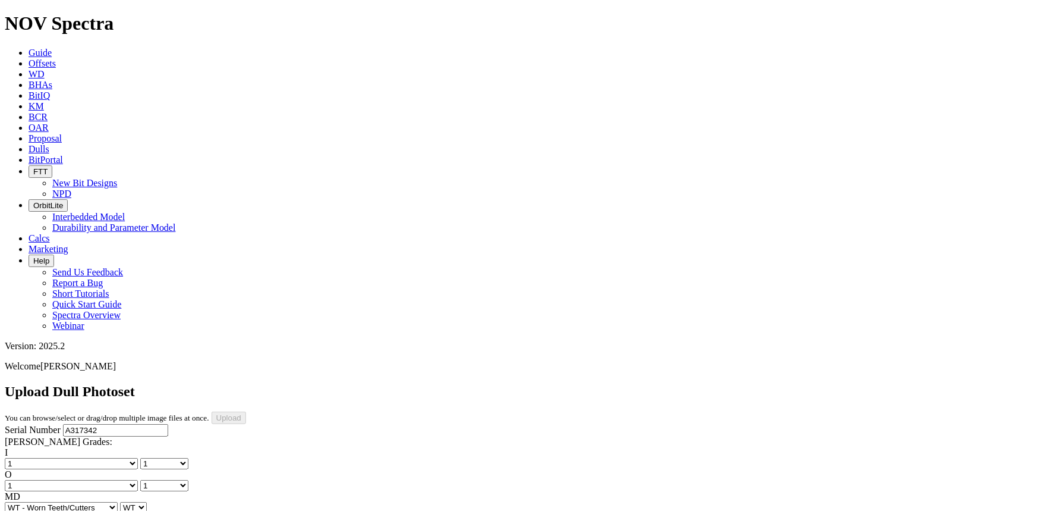
select select "string:X"
select select "string:I"
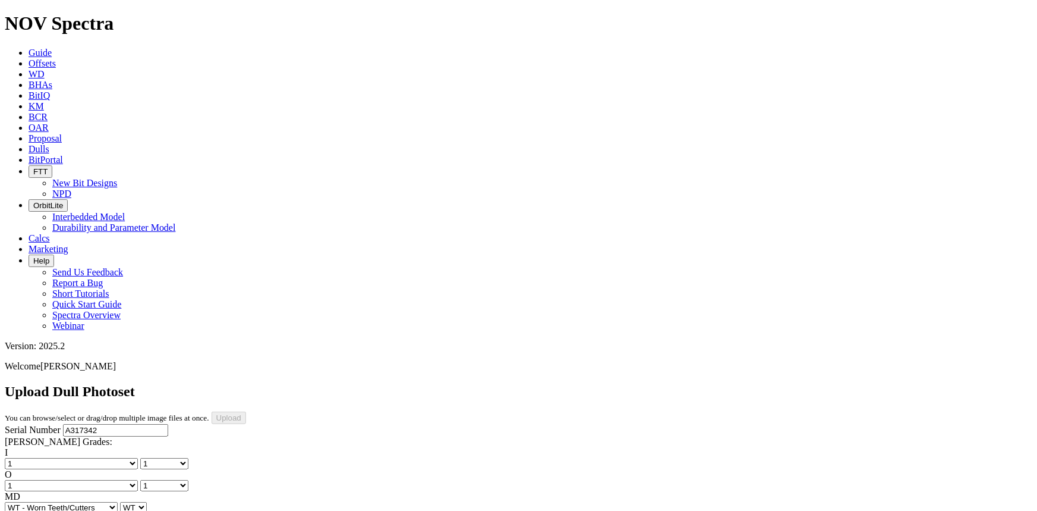
select select "string:I"
select select "string:LT"
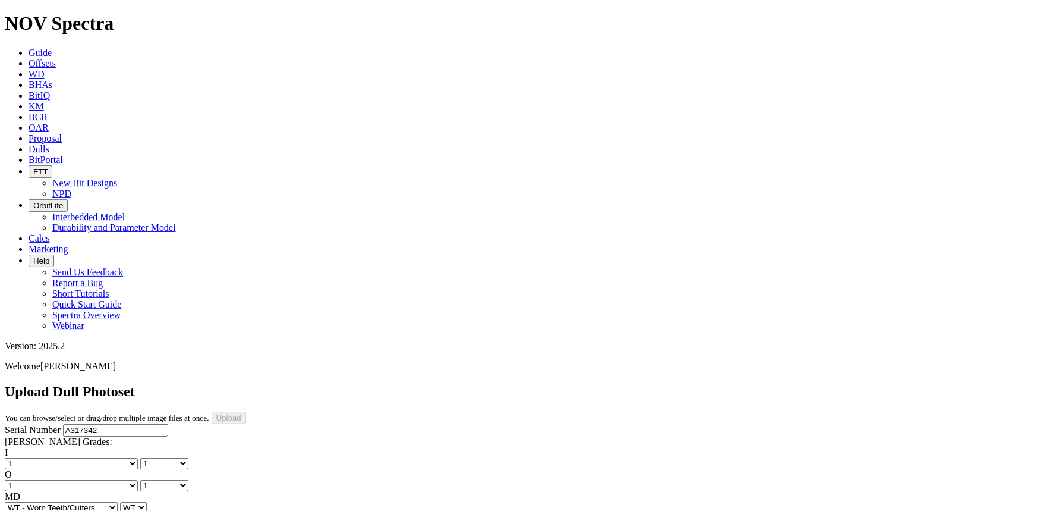
select select "string:_"
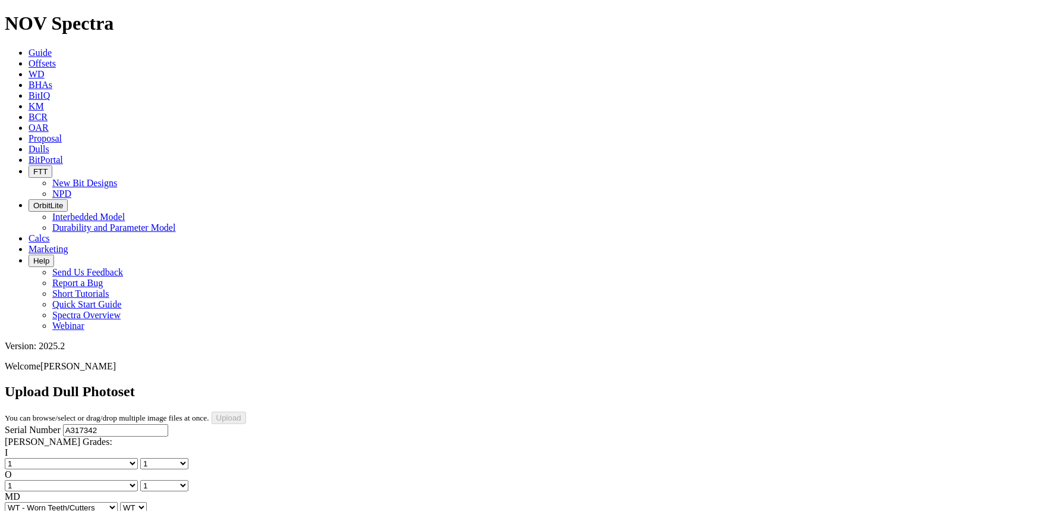
type input "[DATE]"
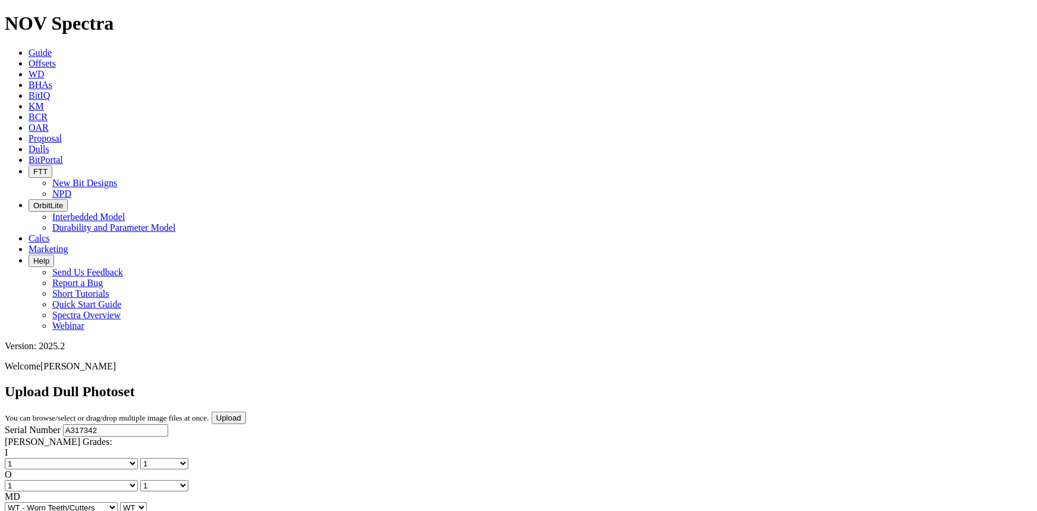
scroll to position [162, 0]
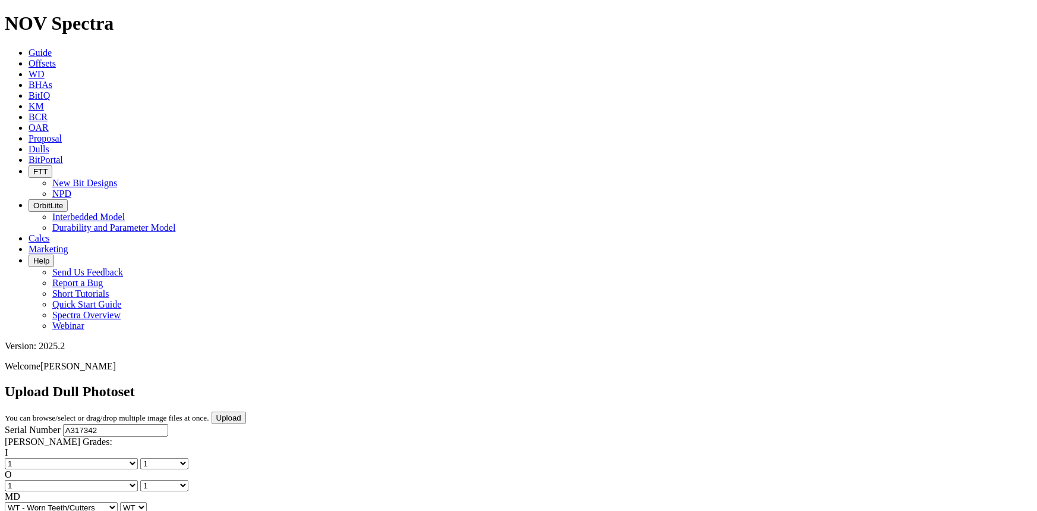
click at [246, 411] on input "Upload" at bounding box center [229, 417] width 34 height 12
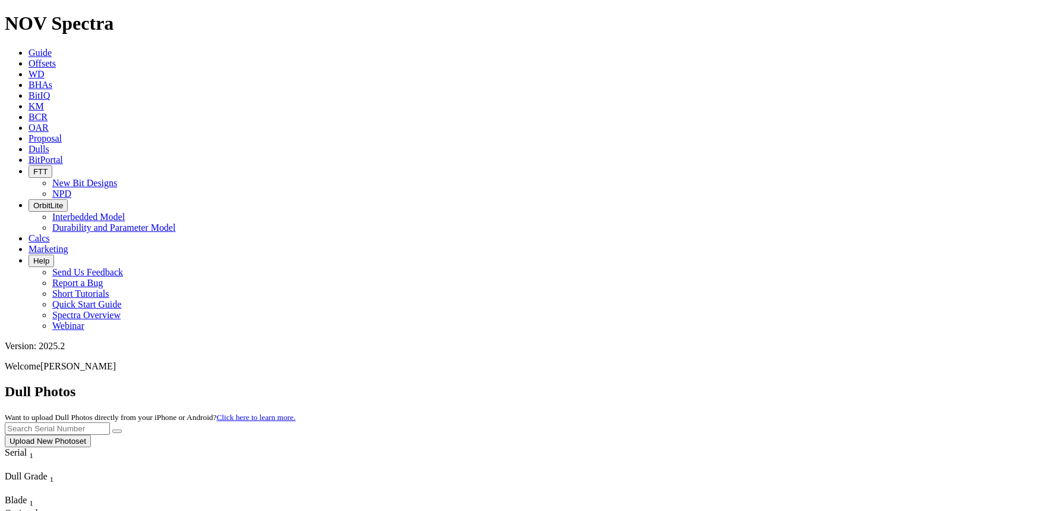
click at [91, 435] on button "Upload New Photoset" at bounding box center [48, 441] width 86 height 12
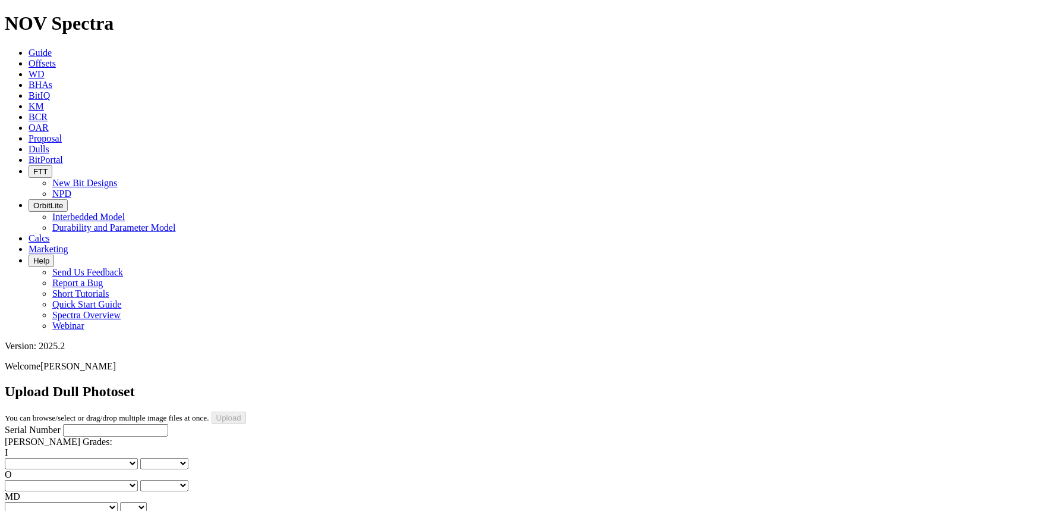
click at [92, 424] on input "Serial Number" at bounding box center [115, 430] width 105 height 12
type input "A318694"
drag, startPoint x: 40, startPoint y: 174, endPoint x: 40, endPoint y: 188, distance: 14.9
click at [40, 458] on select "No lost, worn or damaged cutters 0 1 2 3 4 5 6 7 8 No diamond table left on any…" at bounding box center [71, 463] width 133 height 11
select select "number:1"
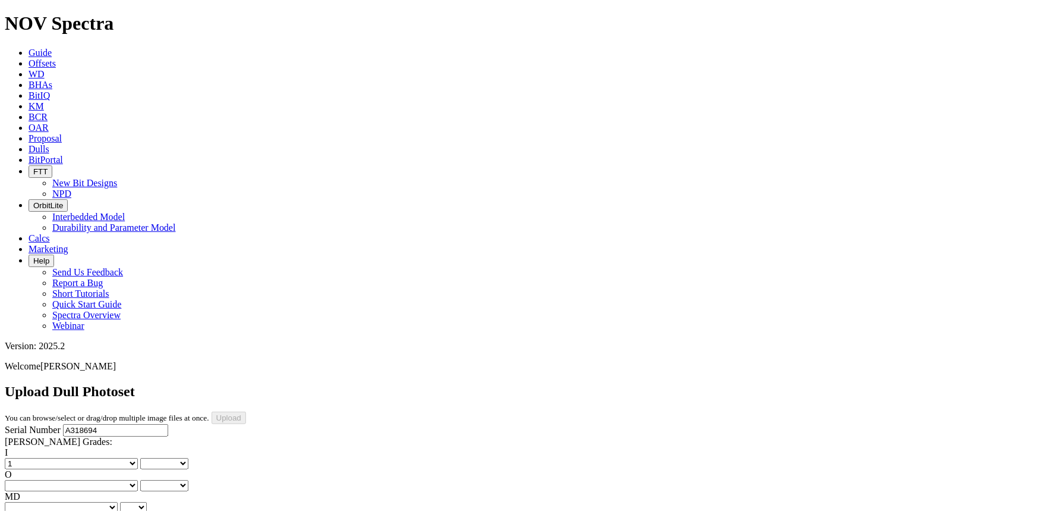
click at [24, 458] on select "No lost, worn or damaged cutters 0 1 2 3 4 5 6 7 8 No diamond table left on any…" at bounding box center [71, 463] width 133 height 11
select select "number:1"
click at [100, 480] on select "No lost, worn or damaged cutters 0 1 2 3 4 5 6 7 8 No diamond table left on any…" at bounding box center [71, 485] width 133 height 11
select select "number:1"
click at [84, 480] on select "No lost, worn or damaged cutters 0 1 2 3 4 5 6 7 8 No diamond table left on any…" at bounding box center [71, 485] width 133 height 11
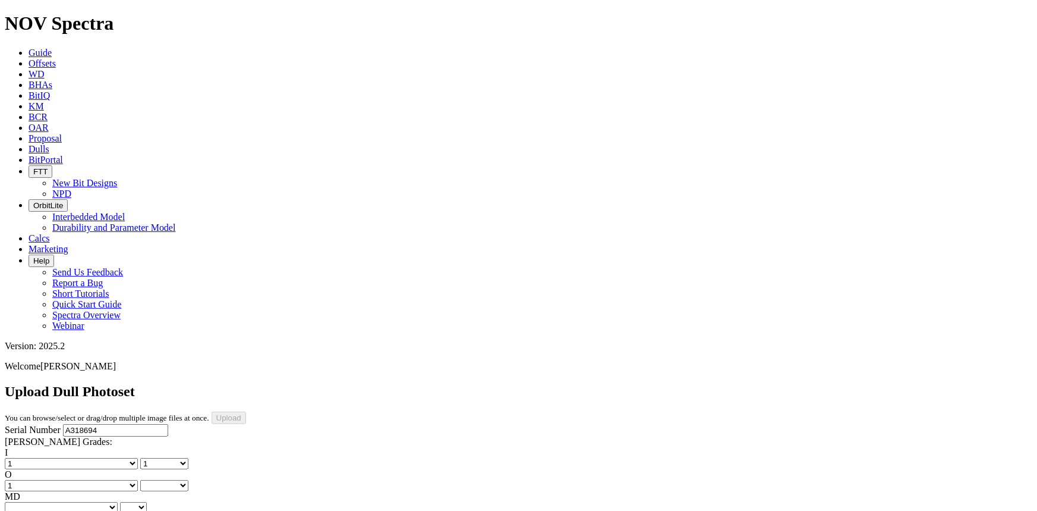
select select "number:1"
click at [59, 502] on select "BF - Bond Failure BT - Broken Teeth/Cutters BU - Balled Up Bit CR - Cored CT - …" at bounding box center [61, 507] width 113 height 11
select select "string:WT"
click at [24, 502] on select "BF - Bond Failure BT - Broken Teeth/Cutters BU - Balled Up Bit CR - Cored CT - …" at bounding box center [61, 507] width 113 height 11
select select "string:WT"
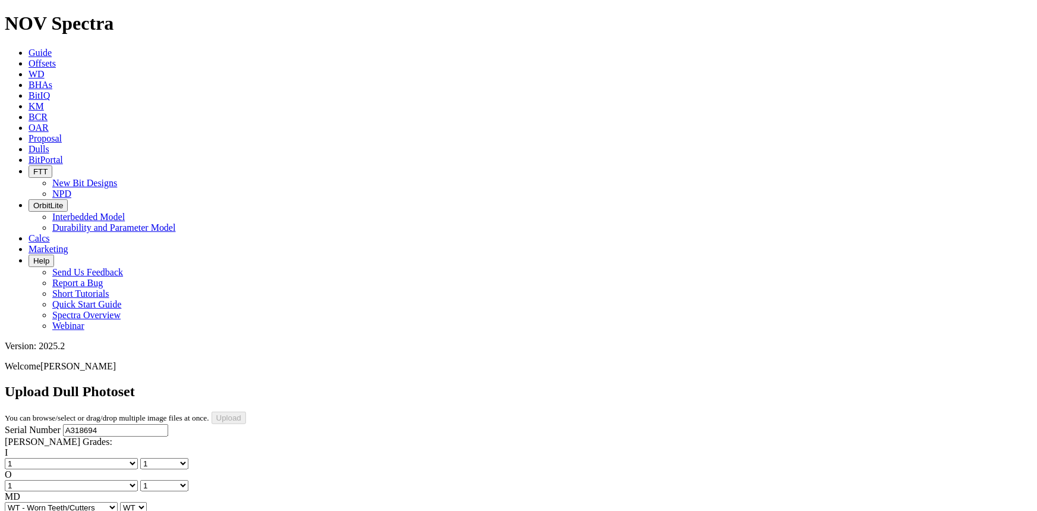
select select "string:A"
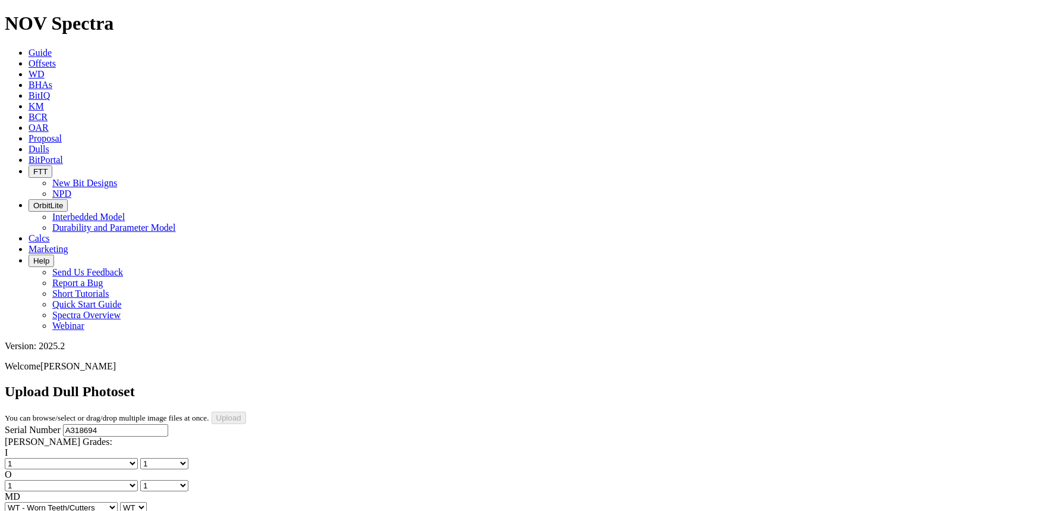
select select "string:X"
select select "string:I"
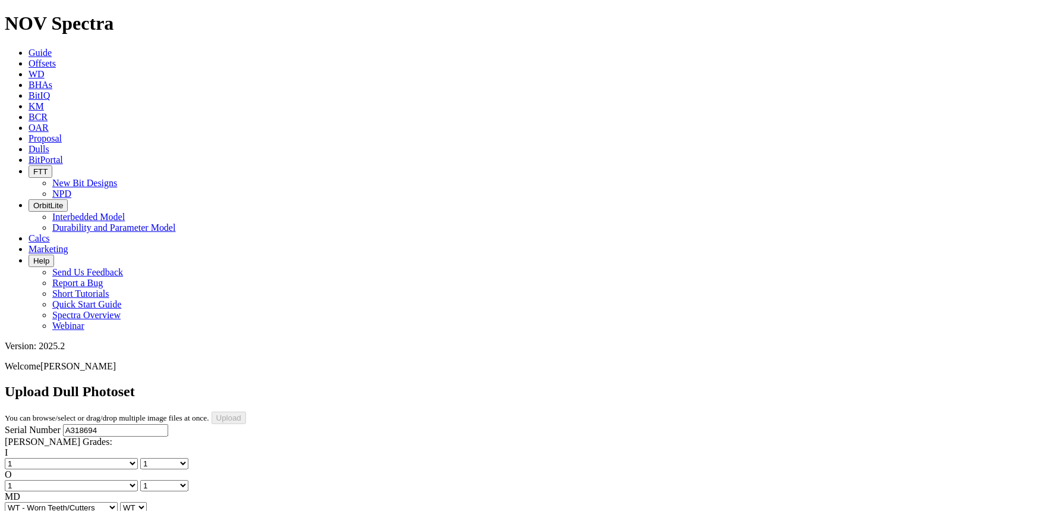
select select "string:I"
select select "string:CT"
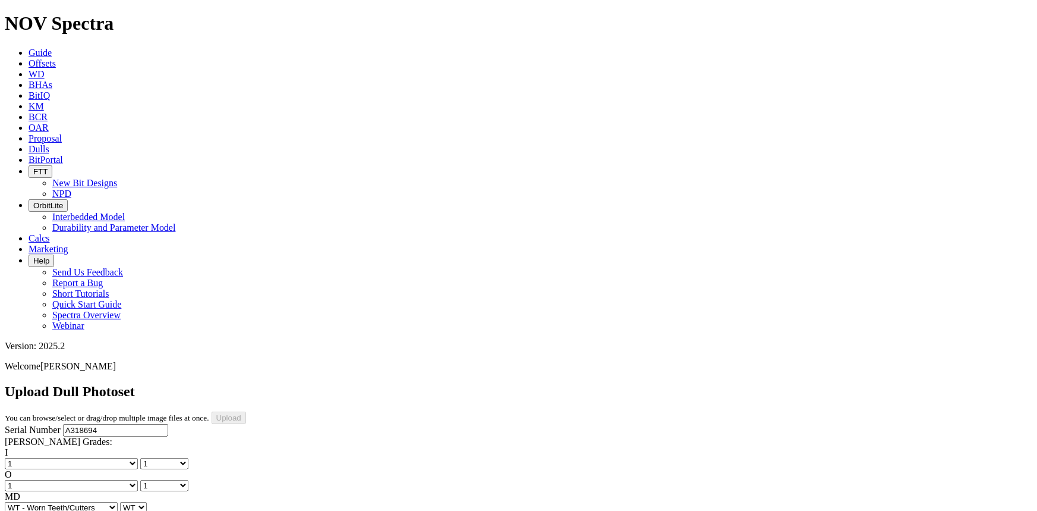
select select "string:CT"
select select "string:_"
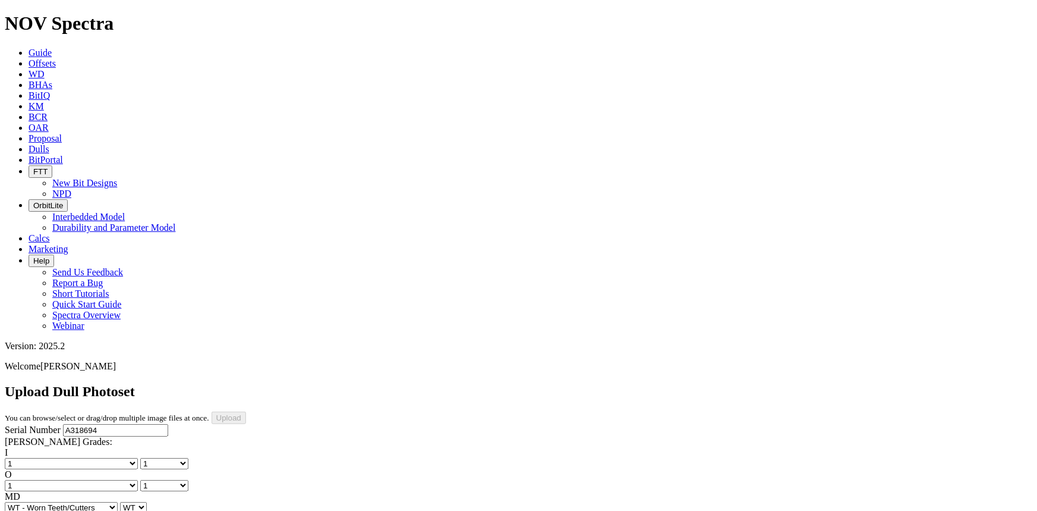
select select "string:_"
select select "number:1"
select select "string:WT"
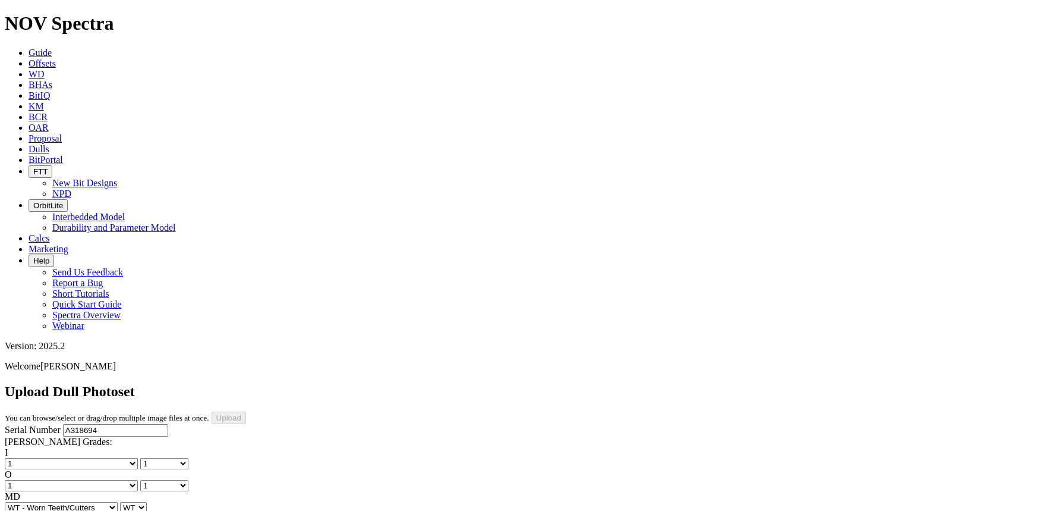
select select "string:I"
select select "string:CT"
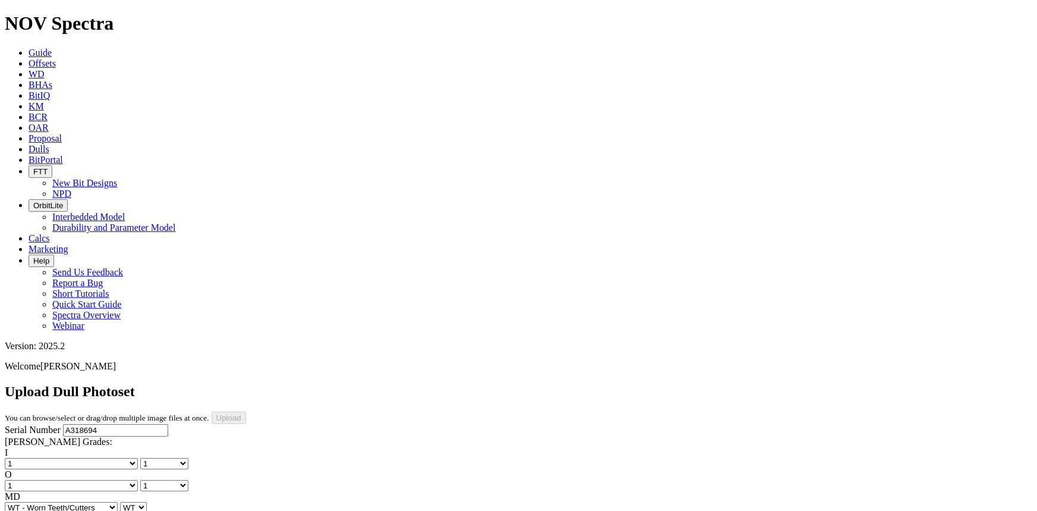
drag, startPoint x: 505, startPoint y: 263, endPoint x: 502, endPoint y: 208, distance: 55.3
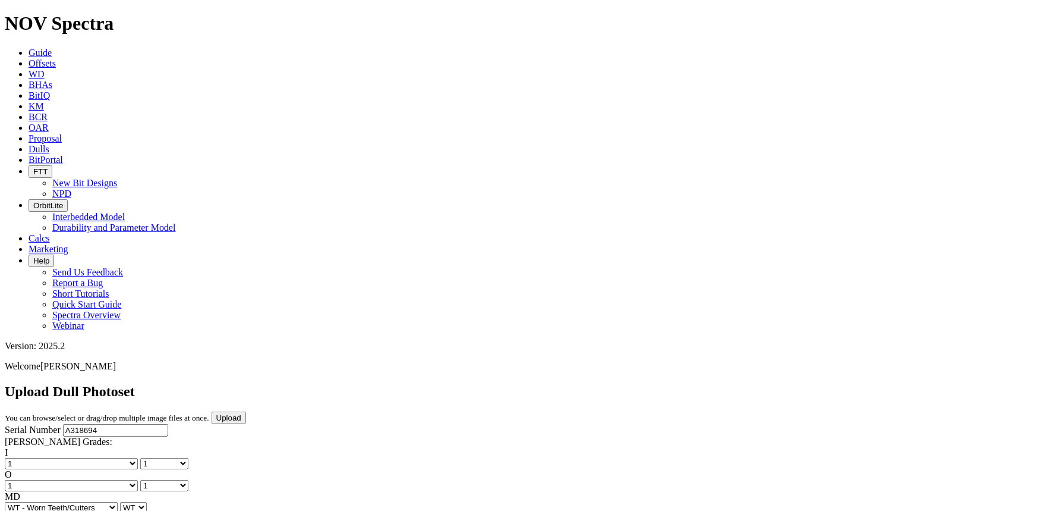
drag, startPoint x: 505, startPoint y: 370, endPoint x: 507, endPoint y: 363, distance: 7.9
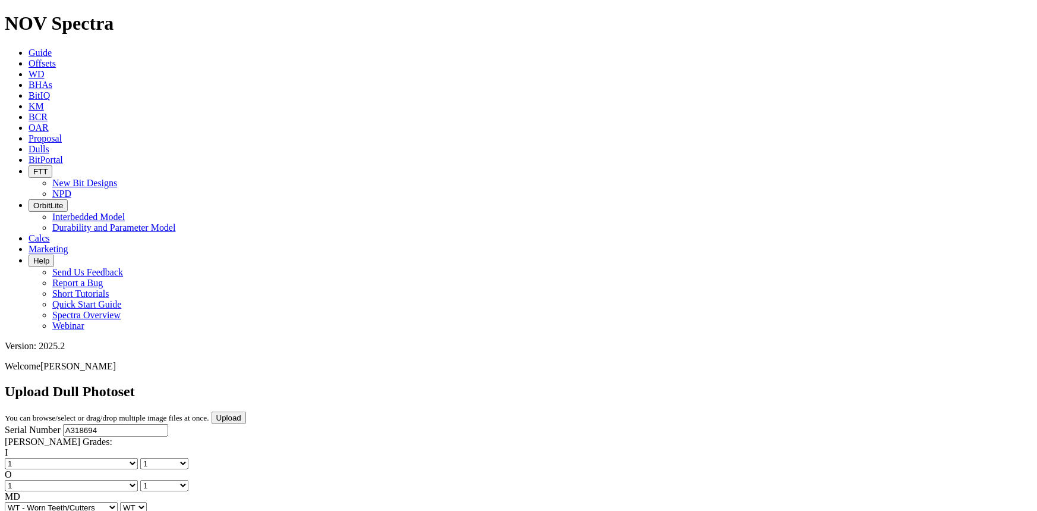
drag, startPoint x: 506, startPoint y: 383, endPoint x: 507, endPoint y: 371, distance: 11.9
drag, startPoint x: 506, startPoint y: 381, endPoint x: 507, endPoint y: 372, distance: 9.0
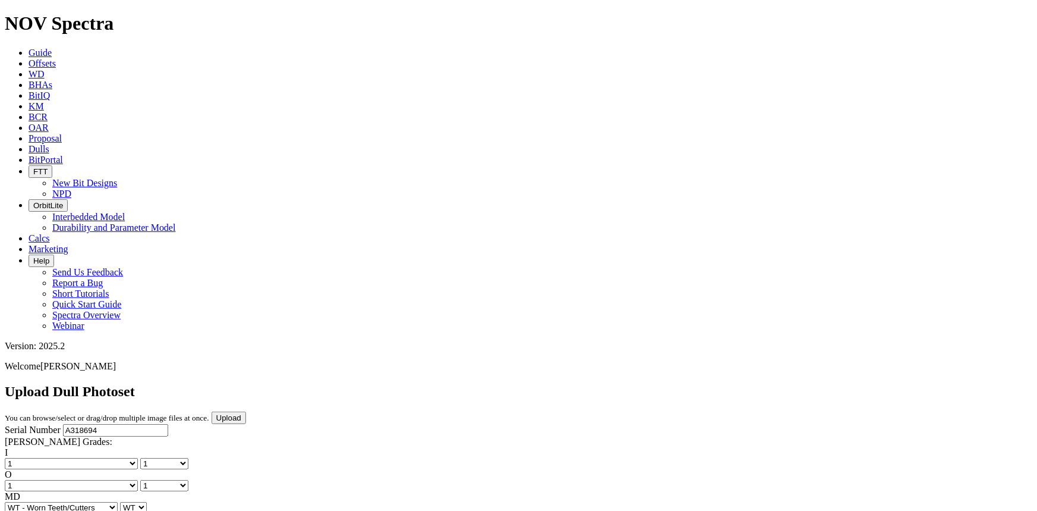
drag, startPoint x: 276, startPoint y: 381, endPoint x: 276, endPoint y: 372, distance: 9.5
select select "string:OptionalPhoto"
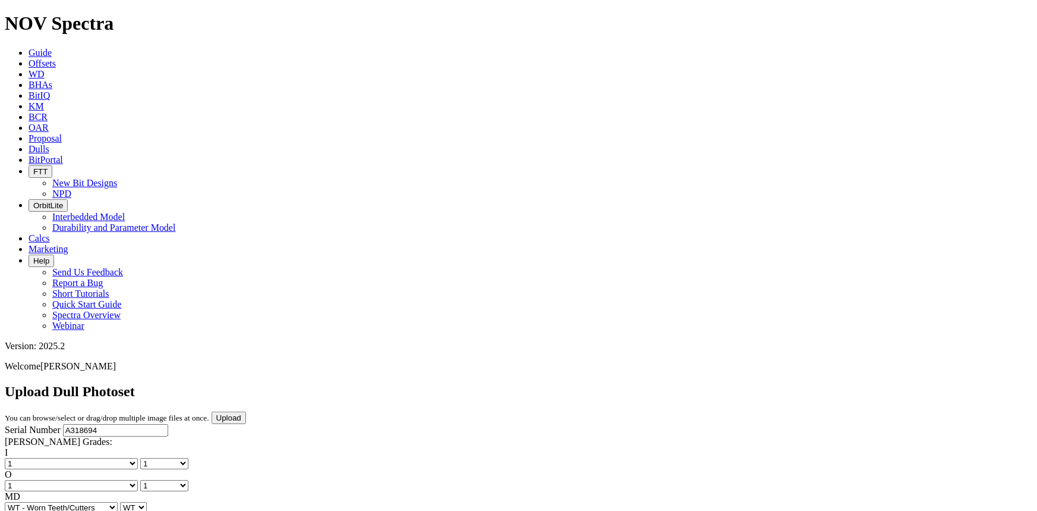
click at [246, 411] on input "Upload" at bounding box center [229, 417] width 34 height 12
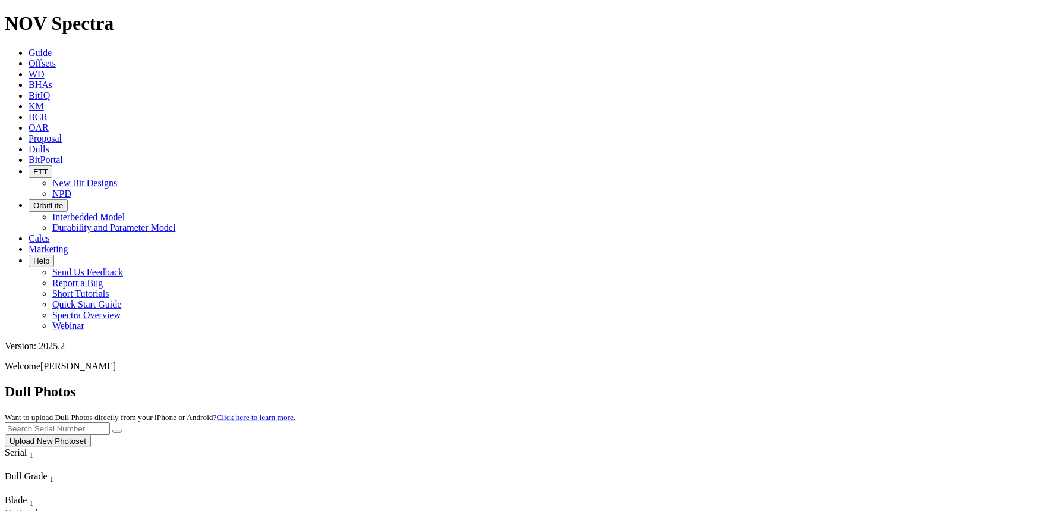
click at [91, 435] on button "Upload New Photoset" at bounding box center [48, 441] width 86 height 12
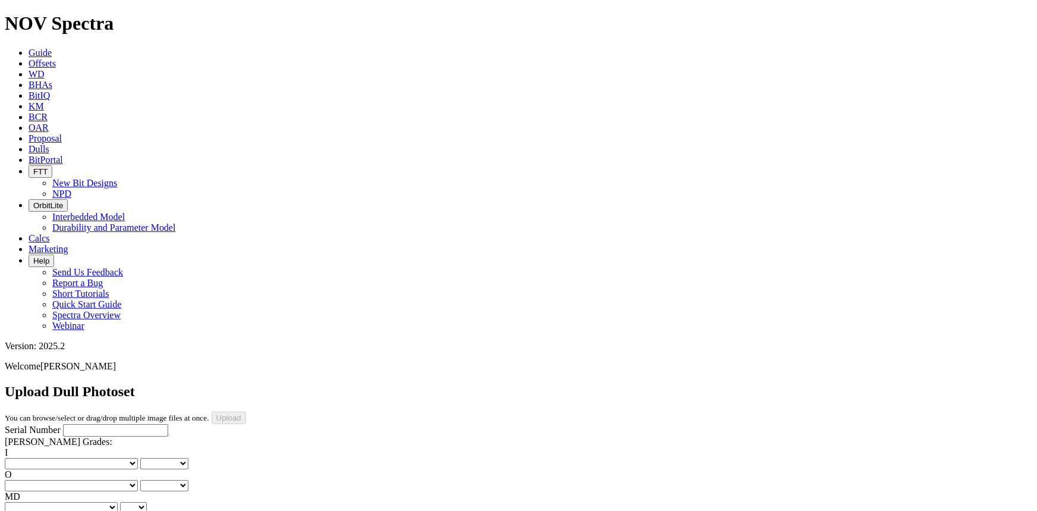
click at [108, 424] on input "Serial Number" at bounding box center [115, 430] width 105 height 12
type input "A309030"
click at [59, 458] on select "No lost, worn or damaged cutters 0 1 2 3 4 5 6 7 8 No diamond table left on any…" at bounding box center [71, 463] width 133 height 11
select select "number:7"
click at [24, 458] on select "No lost, worn or damaged cutters 0 1 2 3 4 5 6 7 8 No diamond table left on any…" at bounding box center [71, 463] width 133 height 11
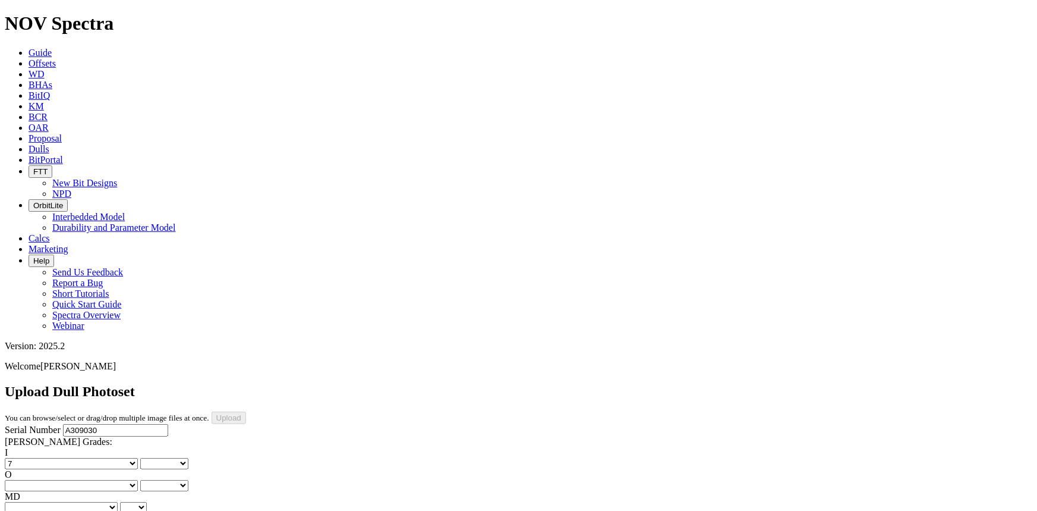
select select "number:7"
drag, startPoint x: 106, startPoint y: 183, endPoint x: 106, endPoint y: 188, distance: 6.0
click at [106, 480] on select "No lost, worn or damaged cutters 0 1 2 3 4 5 6 7 8 No diamond table left on any…" at bounding box center [71, 485] width 133 height 11
select select "number:1"
click at [84, 480] on select "No lost, worn or damaged cutters 0 1 2 3 4 5 6 7 8 No diamond table left on any…" at bounding box center [71, 485] width 133 height 11
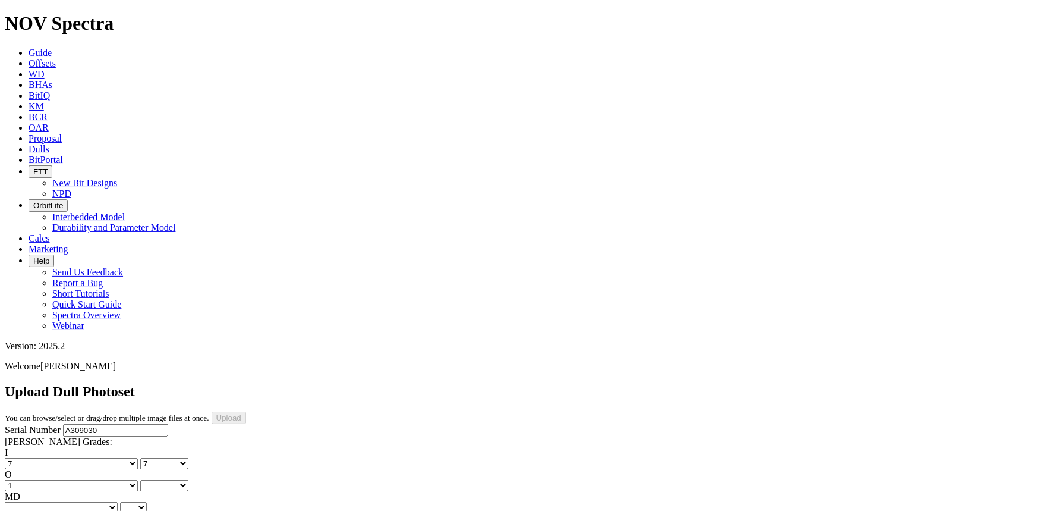
select select "number:1"
click at [53, 502] on select "BF - Bond Failure BT - Broken Teeth/Cutters BU - Balled Up Bit CR - Cored CT - …" at bounding box center [61, 507] width 113 height 11
select select "string:CR"
click at [24, 502] on select "BF - Bond Failure BT - Broken Teeth/Cutters BU - Balled Up Bit CR - Cored CT - …" at bounding box center [61, 507] width 113 height 11
select select "string:CR"
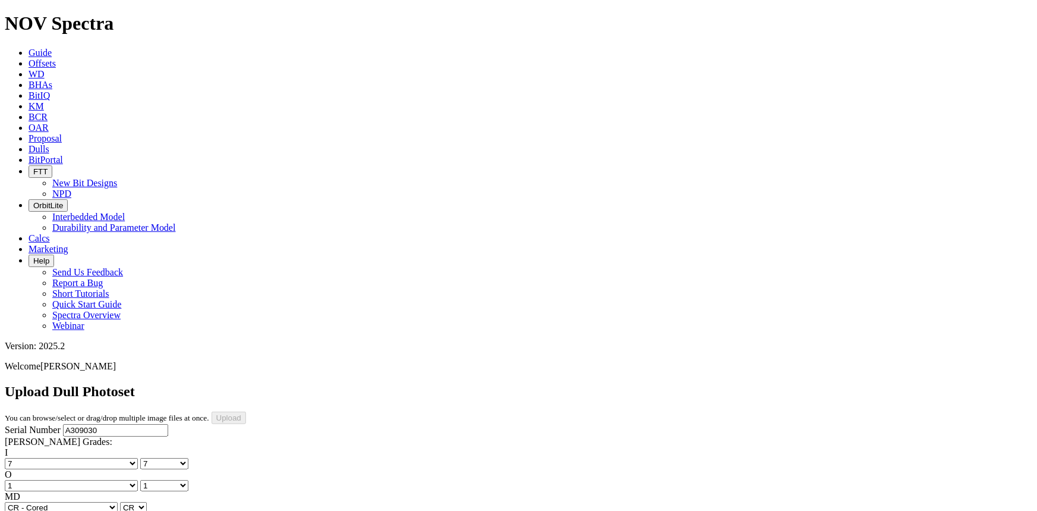
select select "string:C"
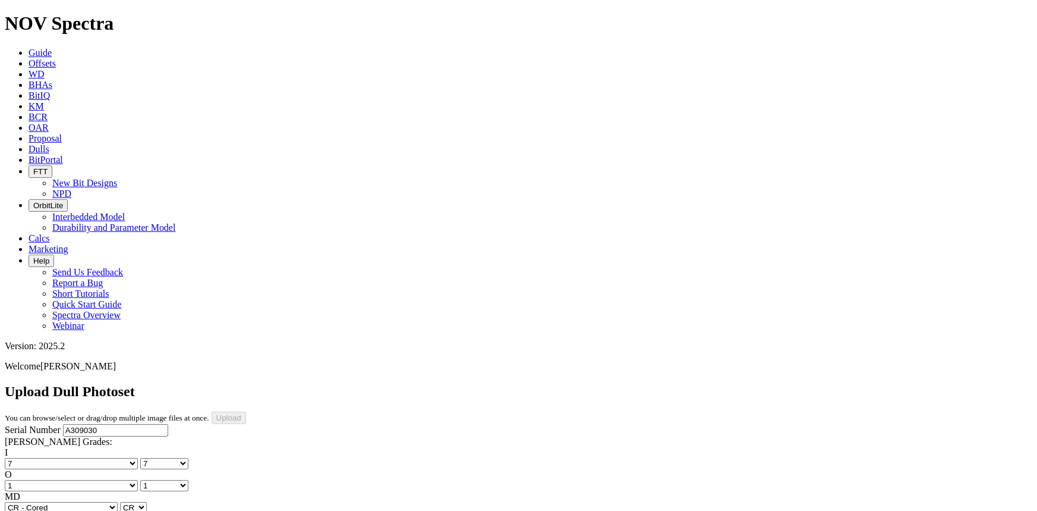
select select "string:X"
select select "string:I"
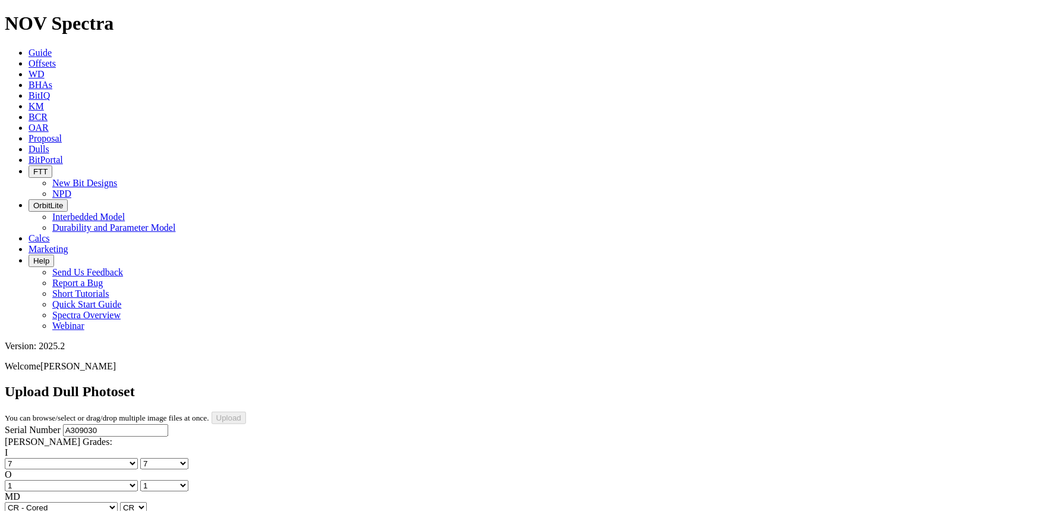
select select "string:I"
select select "string:WT"
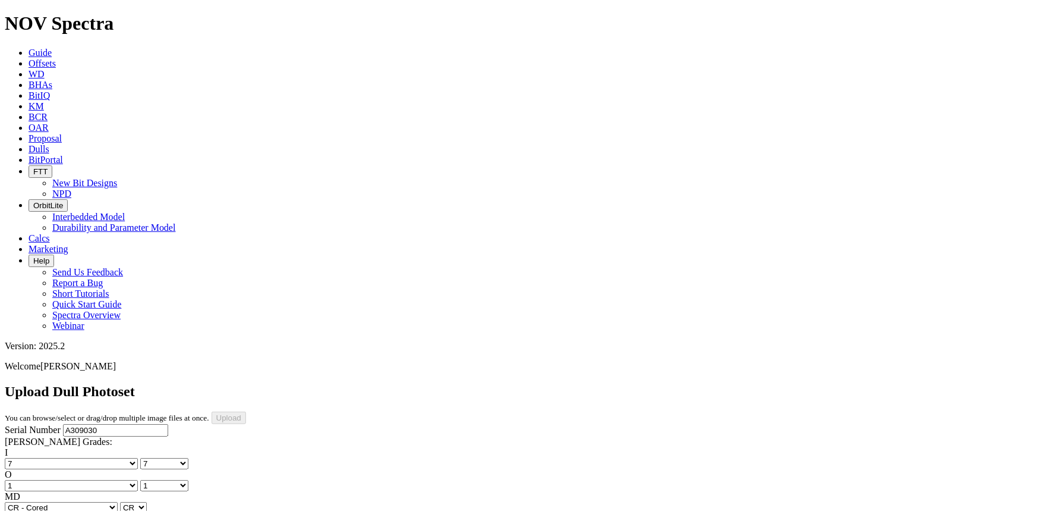
select select "string:WT"
select select "string:_"
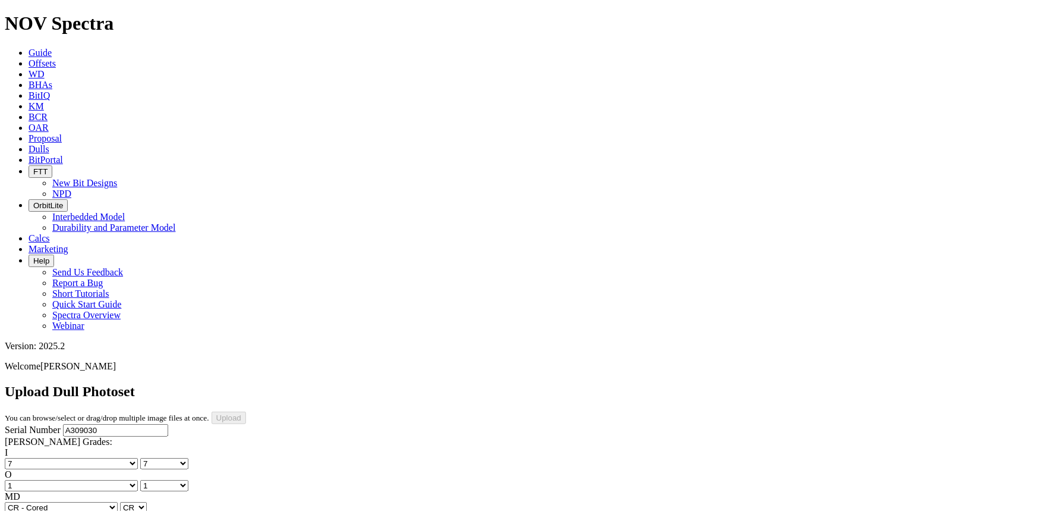
type input "8/25/25"
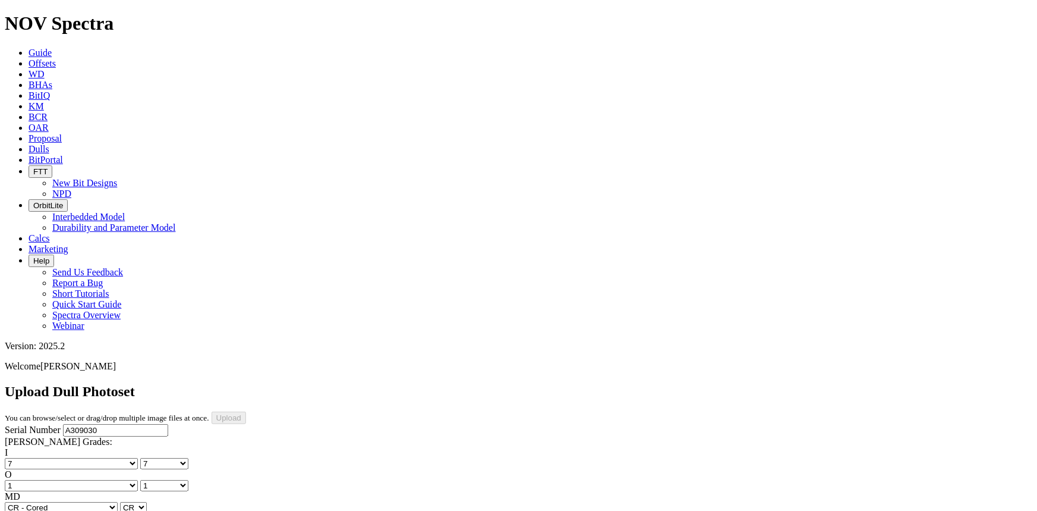
scroll to position [216, 0]
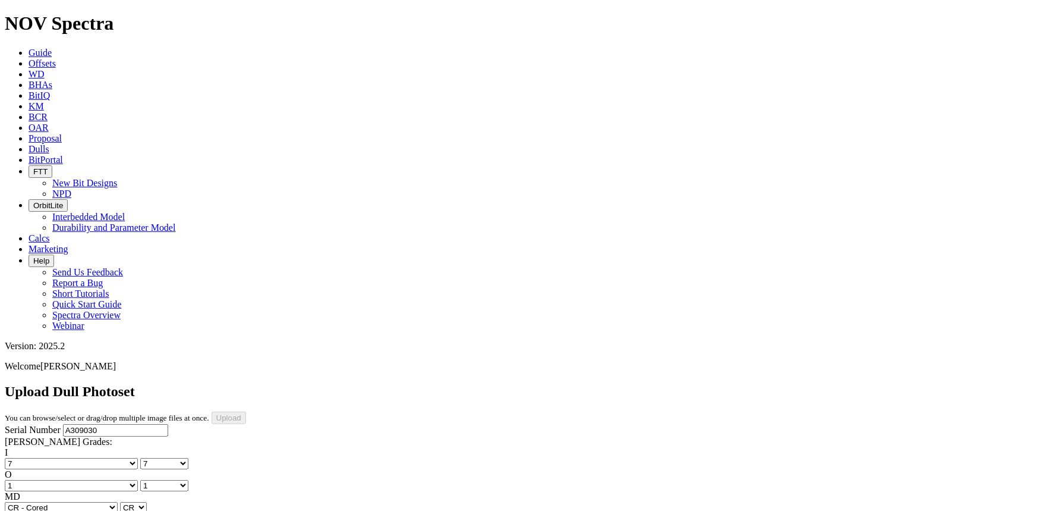
drag, startPoint x: 384, startPoint y: 480, endPoint x: 384, endPoint y: 472, distance: 8.3
drag, startPoint x: 744, startPoint y: 488, endPoint x: 741, endPoint y: 476, distance: 12.8
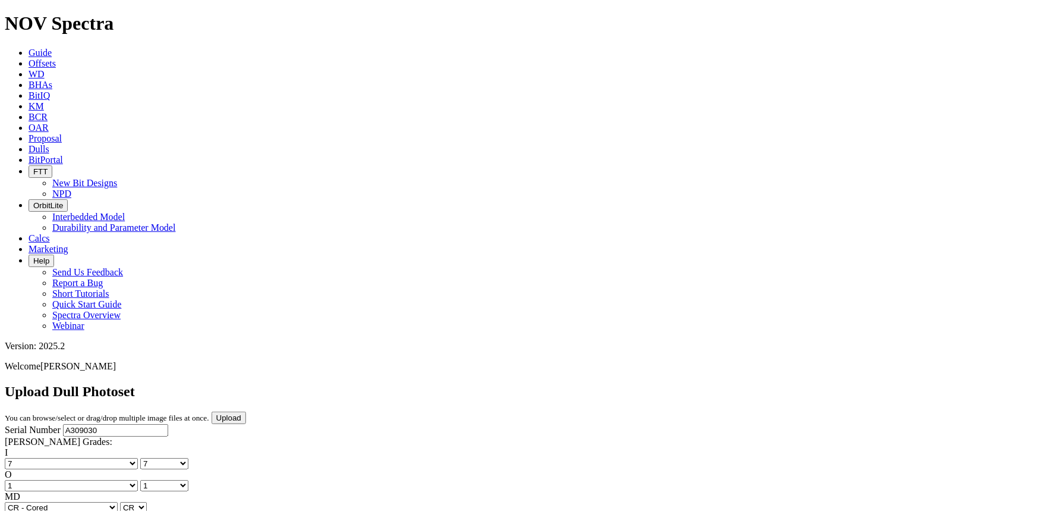
click at [246, 411] on input "Upload" at bounding box center [229, 417] width 34 height 12
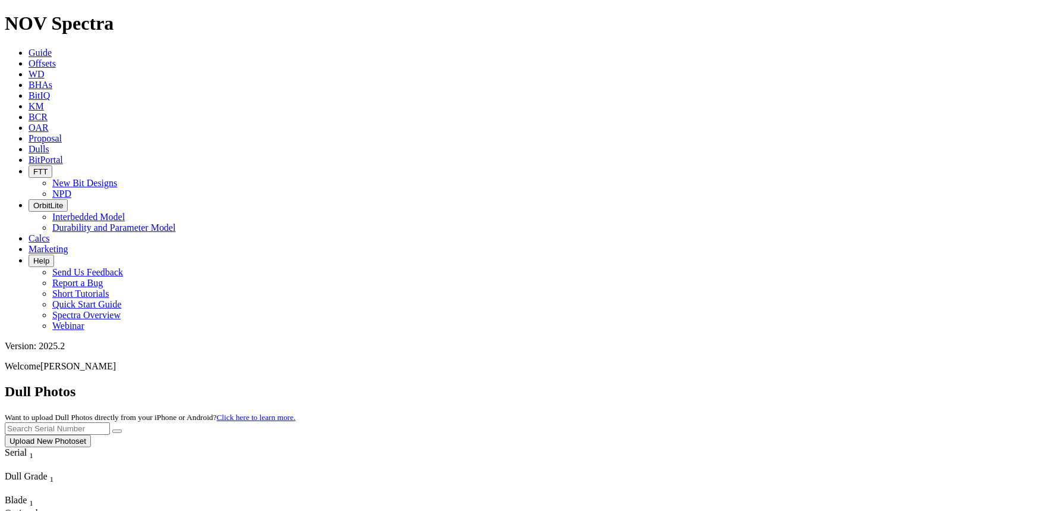
click at [91, 435] on button "Upload New Photoset" at bounding box center [48, 441] width 86 height 12
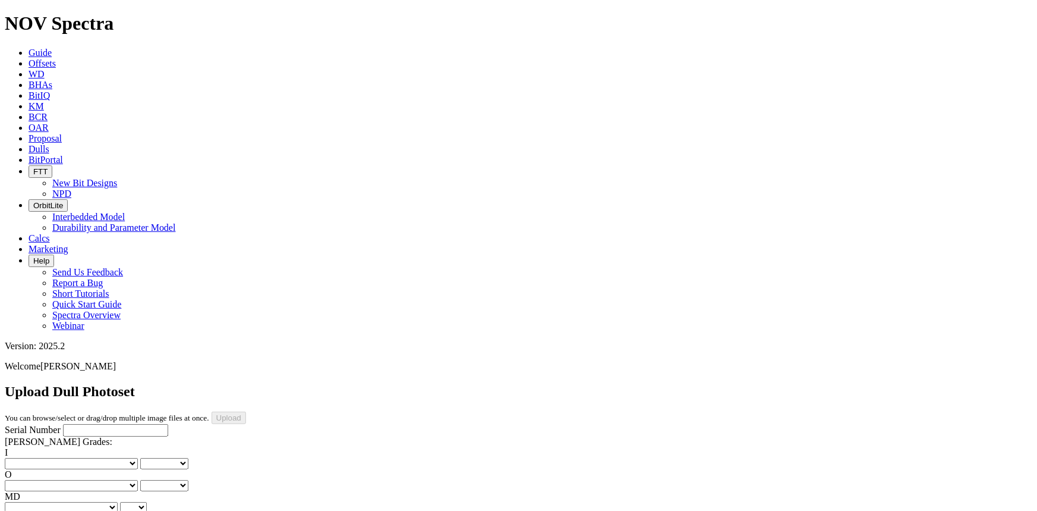
click at [86, 424] on input "Serial Number" at bounding box center [115, 430] width 105 height 12
type input "A320156"
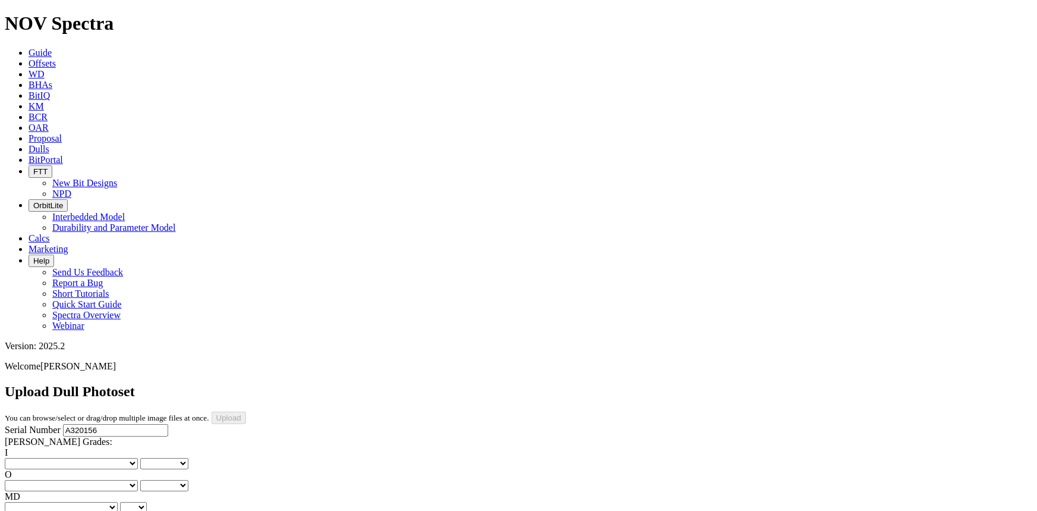
scroll to position [0, 0]
click at [45, 458] on select "No lost, worn or damaged cutters 0 1 2 3 4 5 6 7 8 No diamond table left on any…" at bounding box center [71, 463] width 133 height 11
select select "number:1"
click at [24, 458] on select "No lost, worn or damaged cutters 0 1 2 3 4 5 6 7 8 No diamond table left on any…" at bounding box center [71, 463] width 133 height 11
select select "number:1"
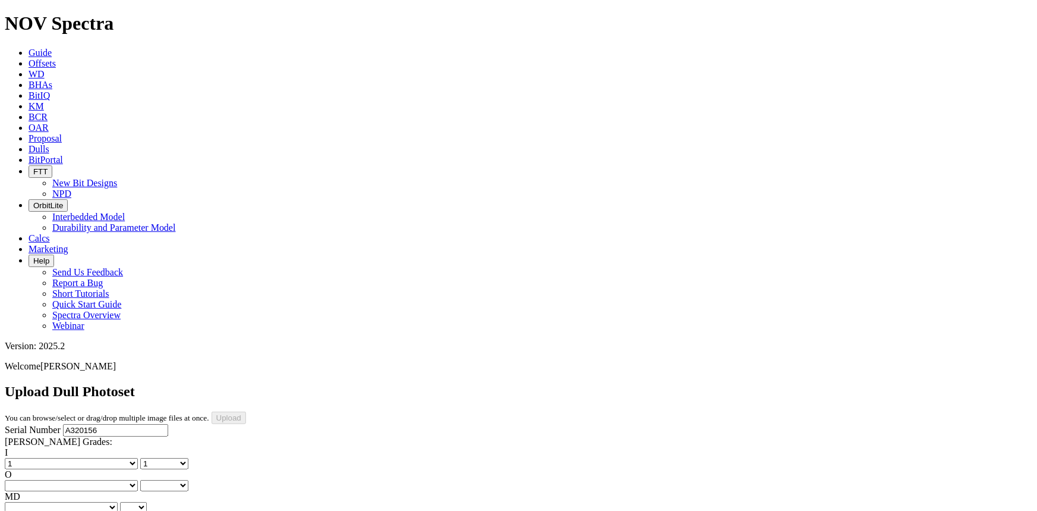
drag, startPoint x: 98, startPoint y: 180, endPoint x: 100, endPoint y: 189, distance: 9.8
click at [99, 480] on select "No lost, worn or damaged cutters 0 1 2 3 4 5 6 7 8 No diamond table left on any…" at bounding box center [71, 485] width 133 height 11
select select "number:1"
click at [84, 480] on select "No lost, worn or damaged cutters 0 1 2 3 4 5 6 7 8 No diamond table left on any…" at bounding box center [71, 485] width 133 height 11
select select "number:1"
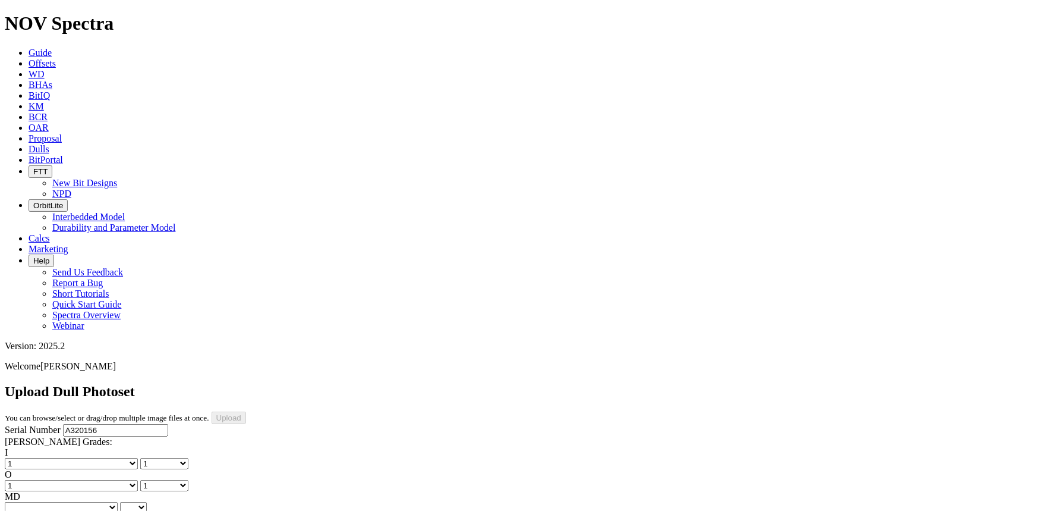
click at [42, 502] on select "BF - Bond Failure BT - Broken Teeth/Cutters BU - Balled Up Bit CR - Cored CT - …" at bounding box center [61, 507] width 113 height 11
select select "string:WT"
click at [24, 502] on select "BF - Bond Failure BT - Broken Teeth/Cutters BU - Balled Up Bit CR - Cored CT - …" at bounding box center [61, 507] width 113 height 11
select select "string:WT"
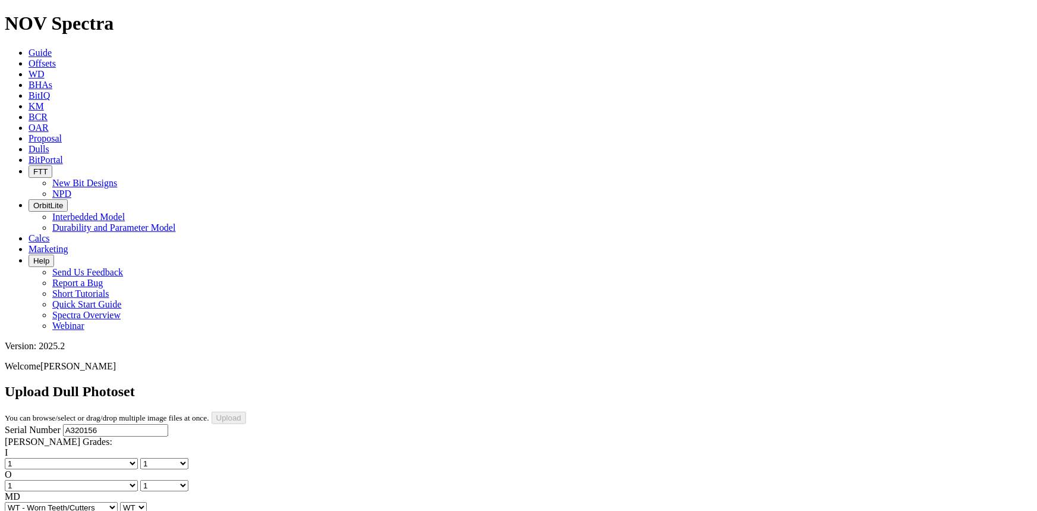
select select "string:A"
select select "string:X"
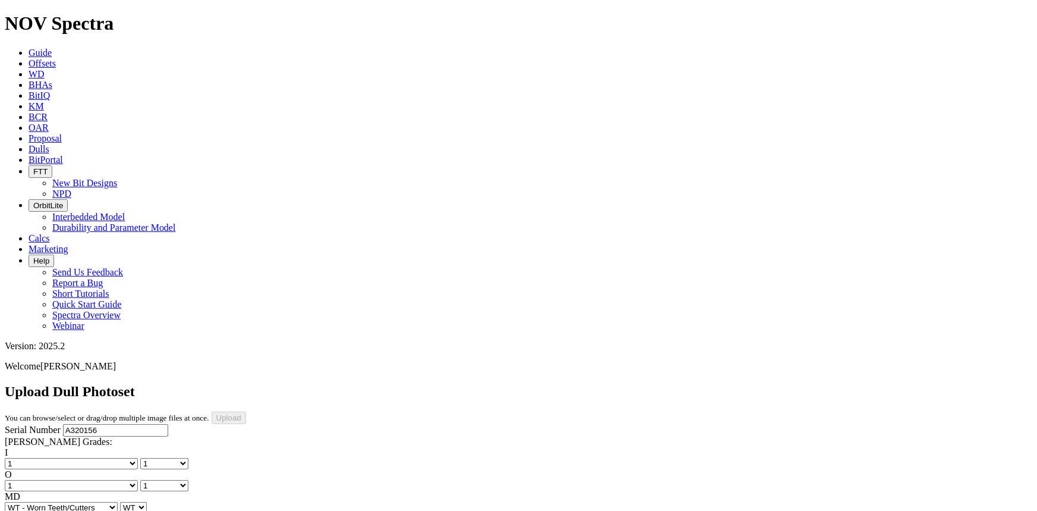
select select "string:X"
select select "string:I"
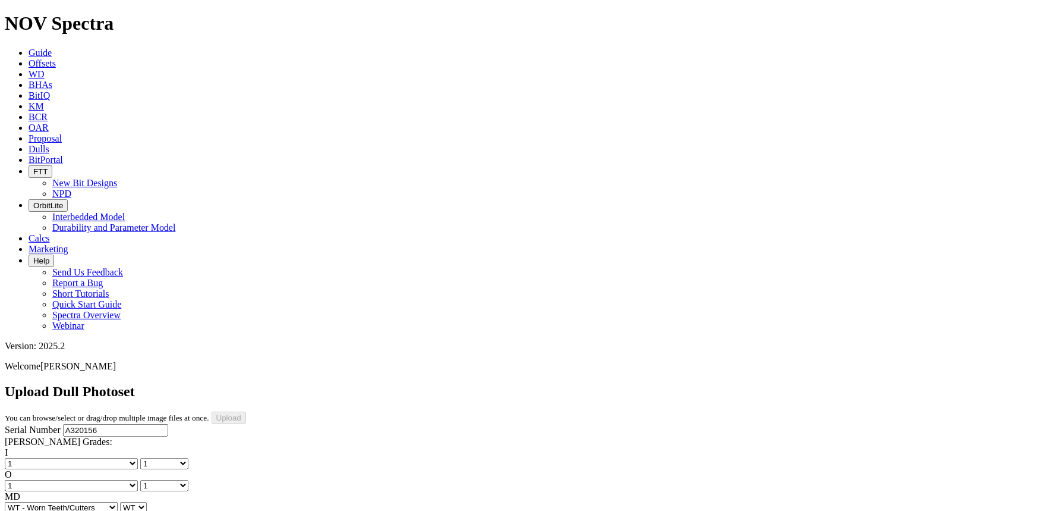
select select "string:I"
select select "string:LT"
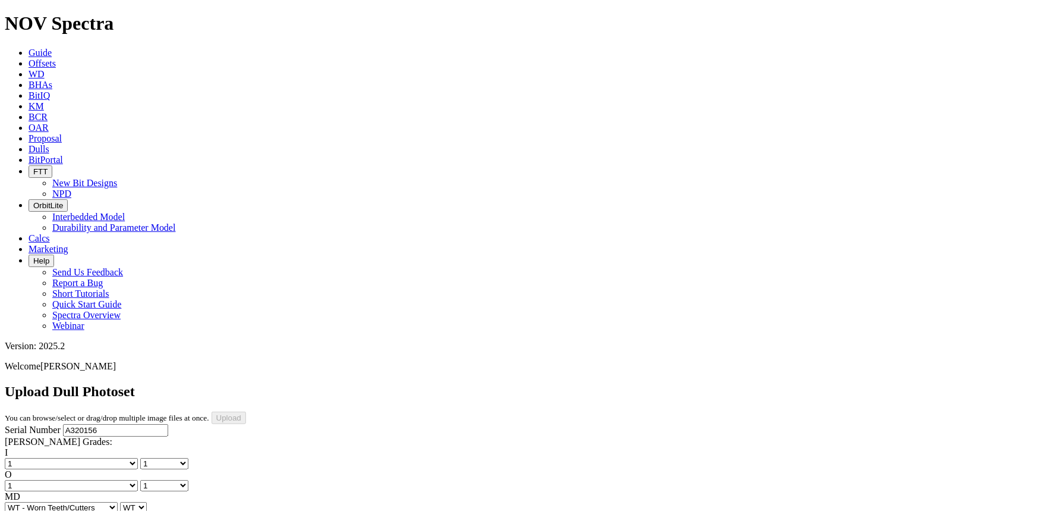
select select "string:LT"
select select "string:_"
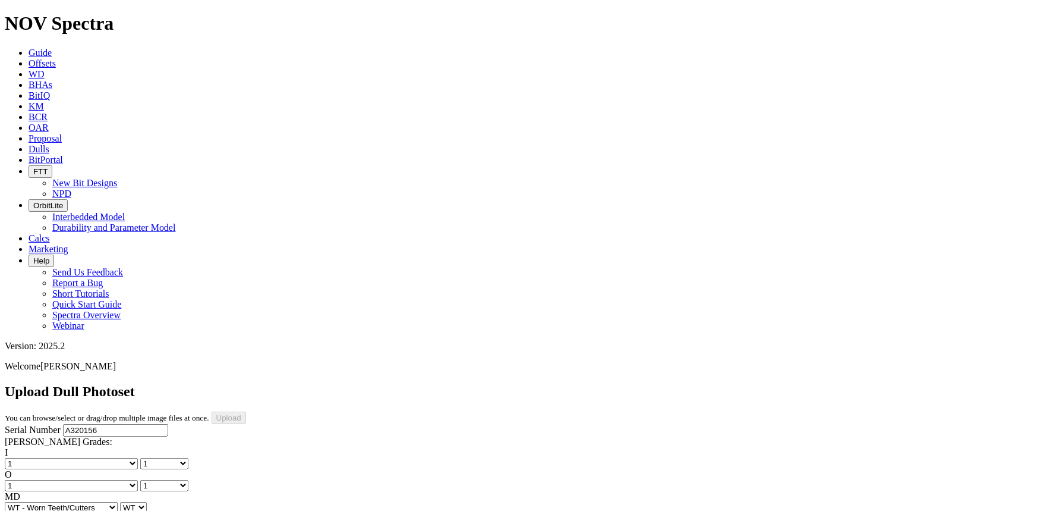
type input "8/25/25"
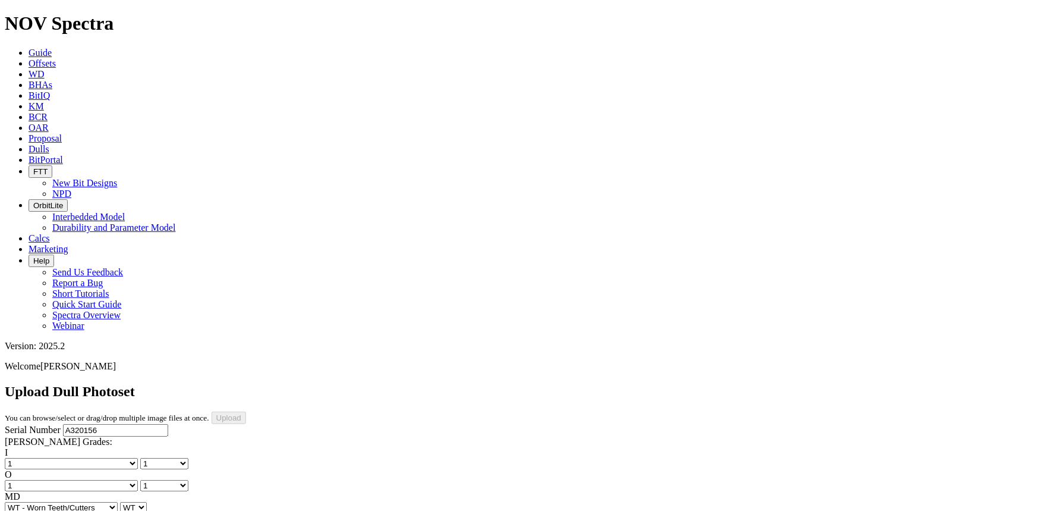
drag, startPoint x: 735, startPoint y: 266, endPoint x: 735, endPoint y: 259, distance: 7.1
drag, startPoint x: 744, startPoint y: 265, endPoint x: 744, endPoint y: 201, distance: 64.2
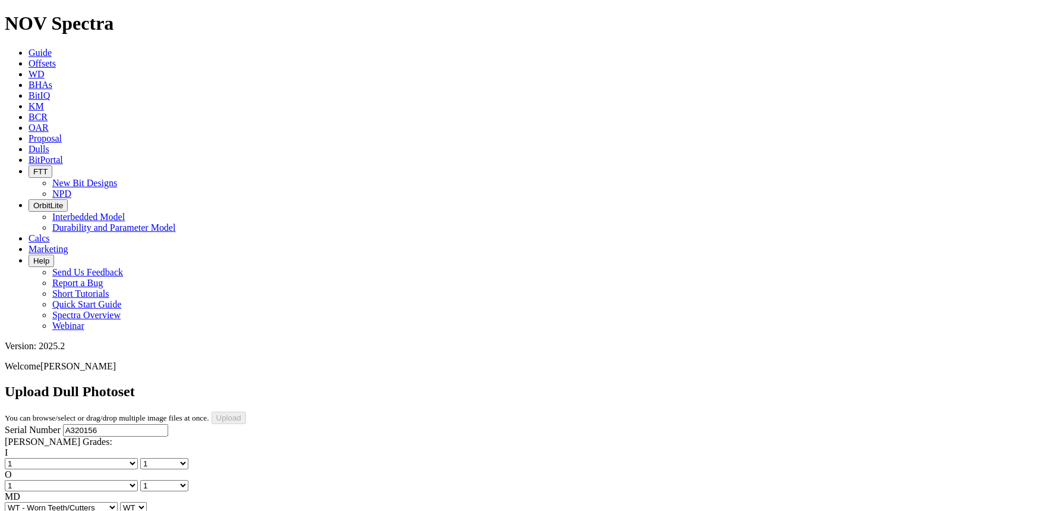
drag, startPoint x: 615, startPoint y: 428, endPoint x: 615, endPoint y: 416, distance: 11.9
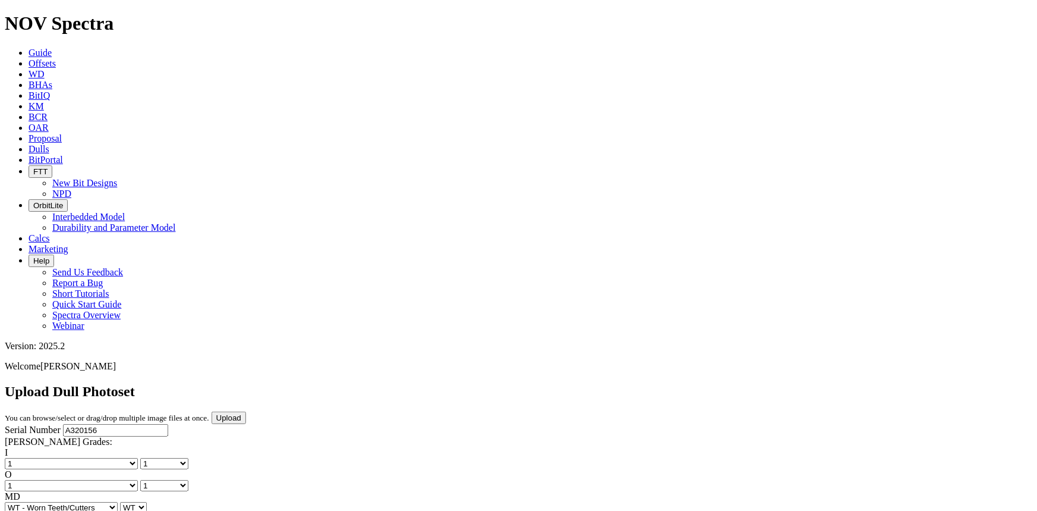
drag, startPoint x: 734, startPoint y: 427, endPoint x: 735, endPoint y: 420, distance: 6.6
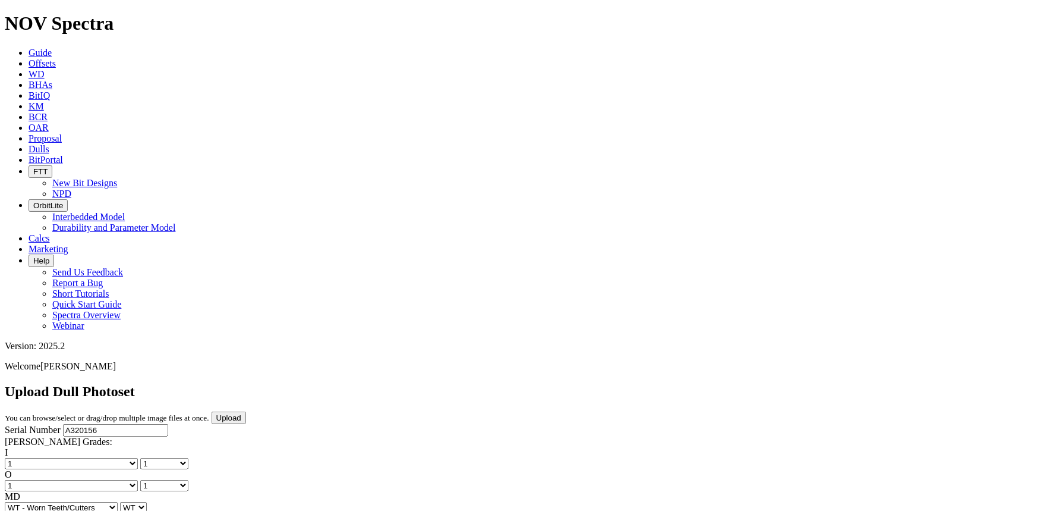
drag, startPoint x: 277, startPoint y: 419, endPoint x: 277, endPoint y: 410, distance: 8.9
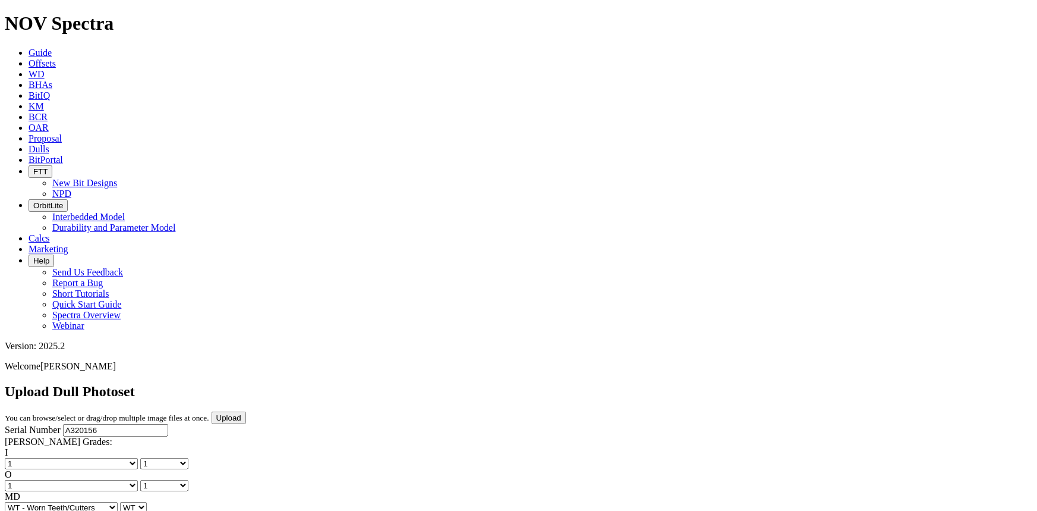
click at [246, 411] on input "Upload" at bounding box center [229, 417] width 34 height 12
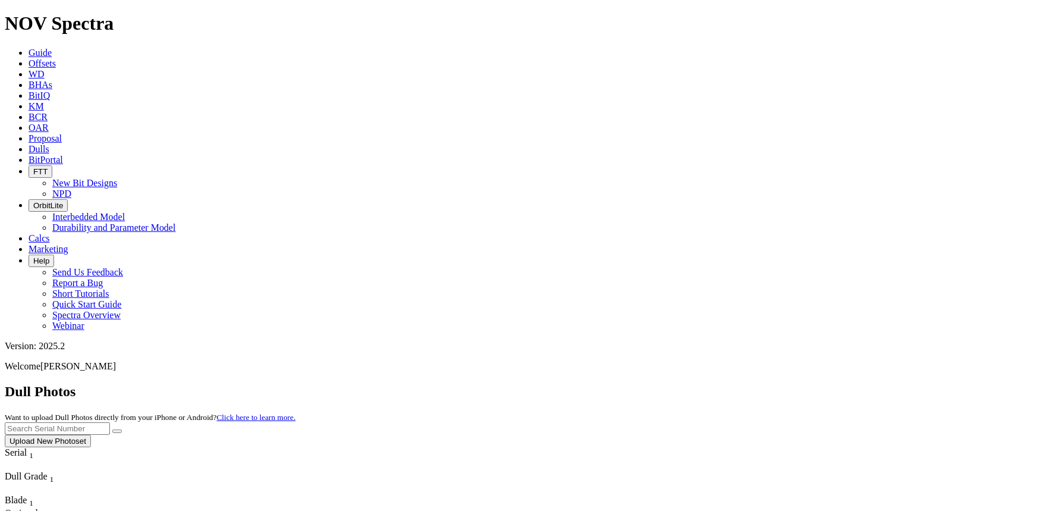
click at [91, 435] on button "Upload New Photoset" at bounding box center [48, 441] width 86 height 12
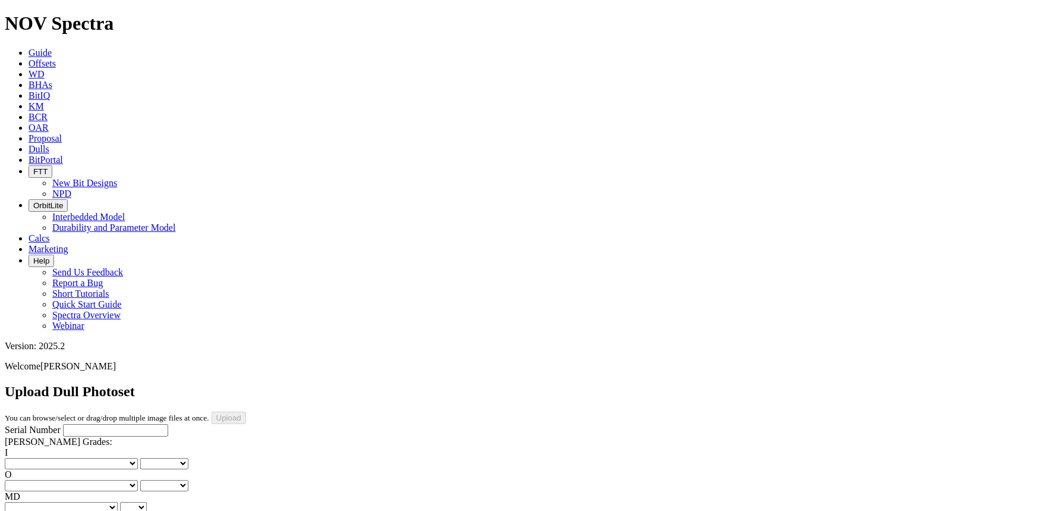
click at [63, 424] on input "Serial Number" at bounding box center [115, 430] width 105 height 12
type input "A320688"
click at [64, 458] on select "No lost, worn or damaged cutters 0 1 2 3 4 5 6 7 8 No diamond table left on any…" at bounding box center [71, 463] width 133 height 11
select select "number:0"
click at [24, 458] on select "No lost, worn or damaged cutters 0 1 2 3 4 5 6 7 8 No diamond table left on any…" at bounding box center [71, 463] width 133 height 11
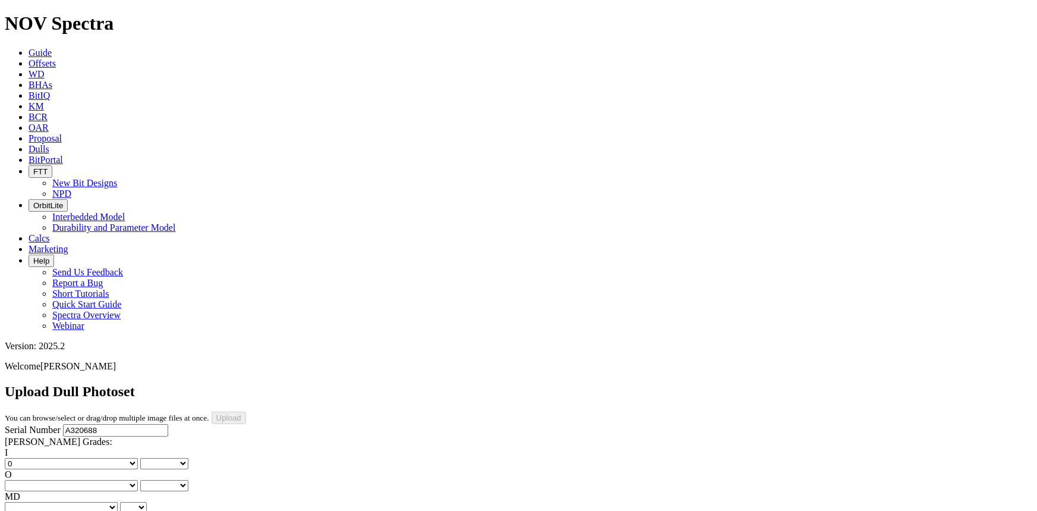
select select "number:0"
click at [105, 480] on select "No lost, worn or damaged cutters 0 1 2 3 4 5 6 7 8 No diamond table left on any…" at bounding box center [71, 485] width 133 height 11
select select "number:1"
click at [84, 480] on select "No lost, worn or damaged cutters 0 1 2 3 4 5 6 7 8 No diamond table left on any…" at bounding box center [71, 485] width 133 height 11
select select "number:1"
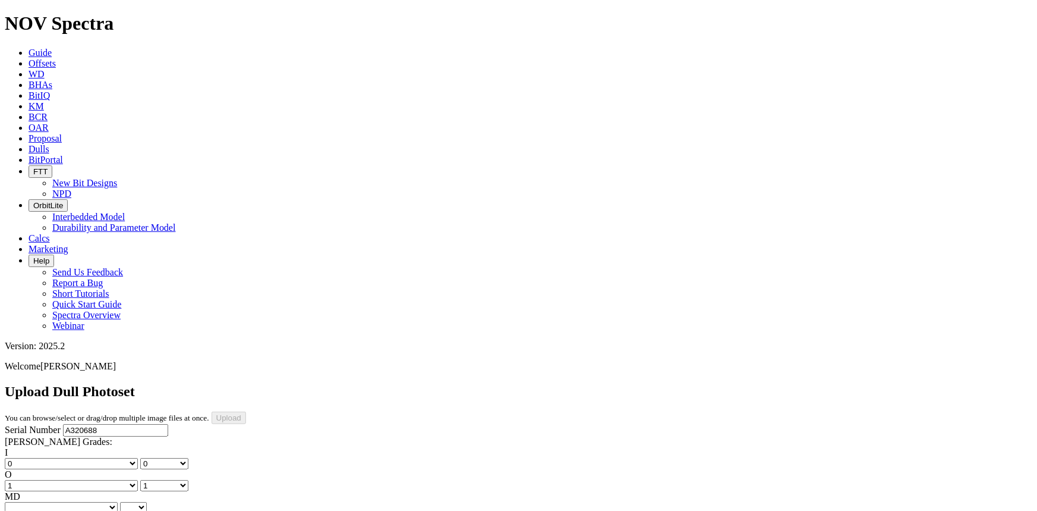
click at [52, 502] on select "BF - Bond Failure BT - Broken Teeth/Cutters BU - Balled Up Bit CR - Cored CT - …" at bounding box center [61, 507] width 113 height 11
select select "string:WT"
click at [24, 502] on select "BF - Bond Failure BT - Broken Teeth/Cutters BU - Balled Up Bit CR - Cored CT - …" at bounding box center [61, 507] width 113 height 11
select select "string:WT"
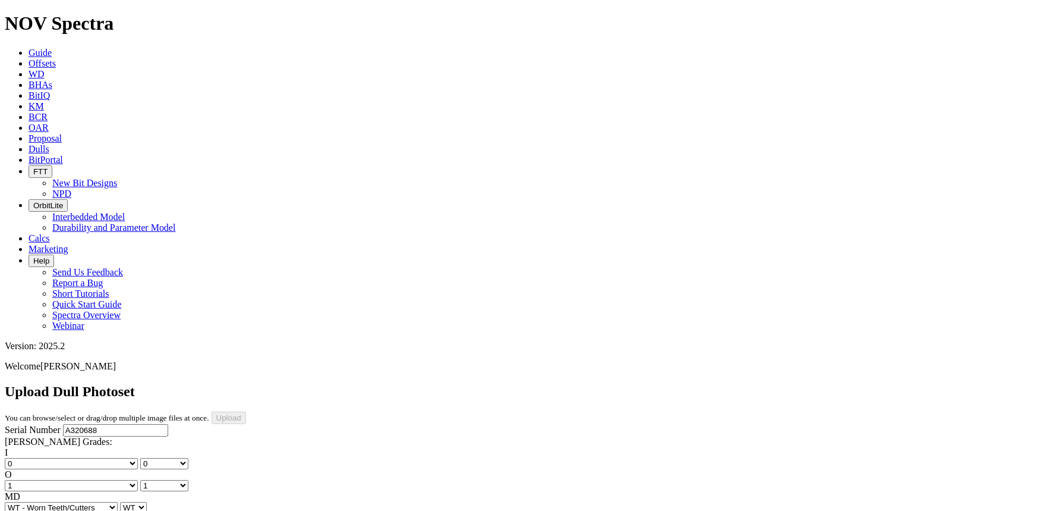
select select "string:S"
select select "string:X"
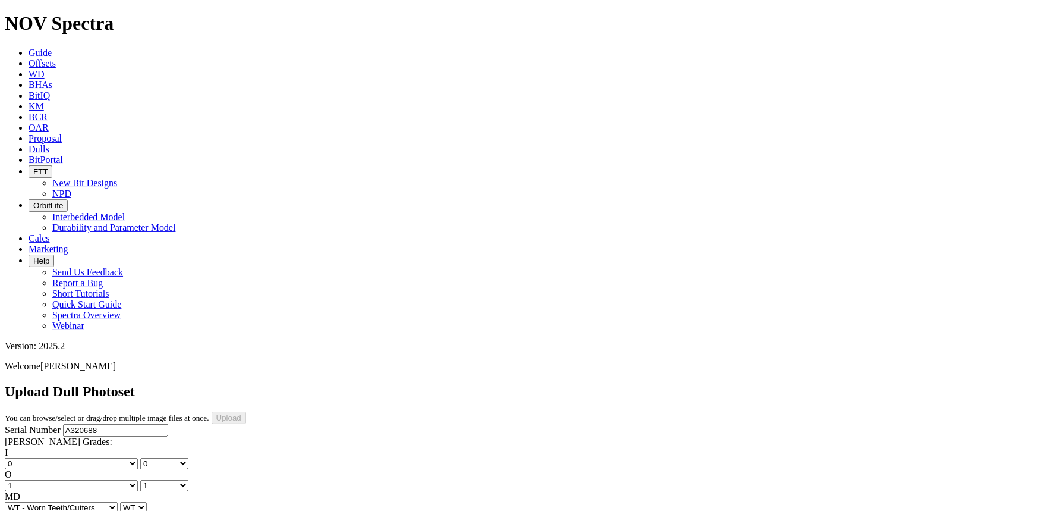
select select "string:X"
drag, startPoint x: 92, startPoint y: 271, endPoint x: 92, endPoint y: 278, distance: 7.2
select select "string:I"
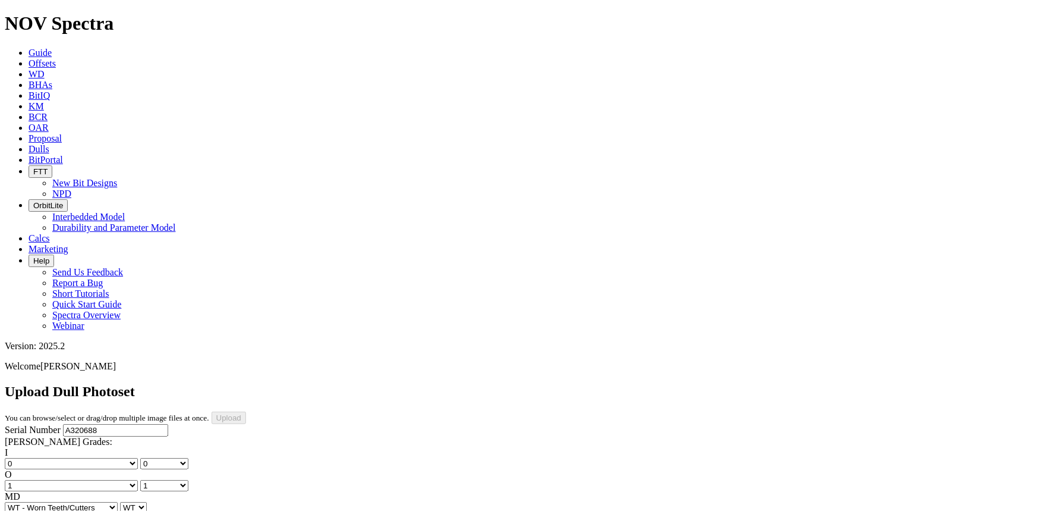
select select "string:I"
select select "string:CT"
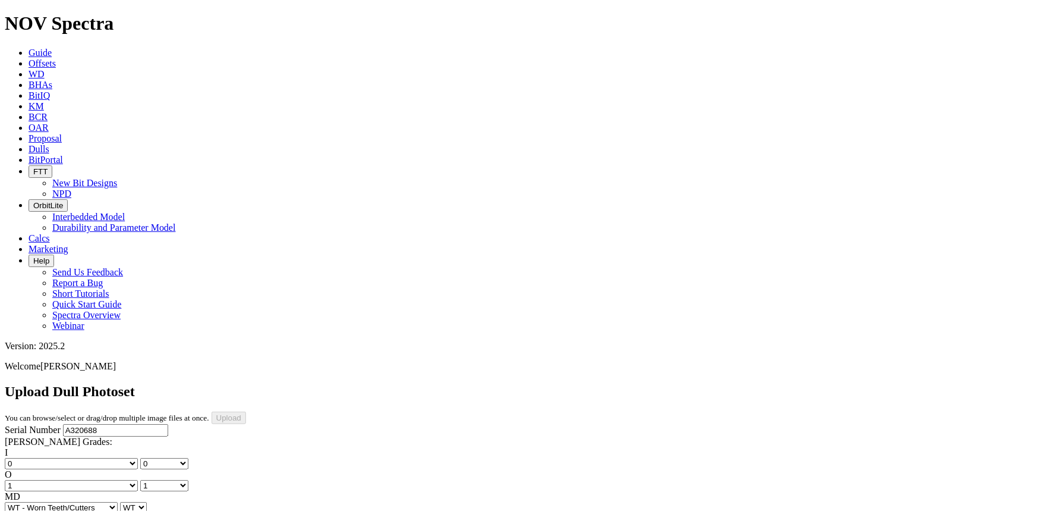
select select "string:CT"
select select "string:_"
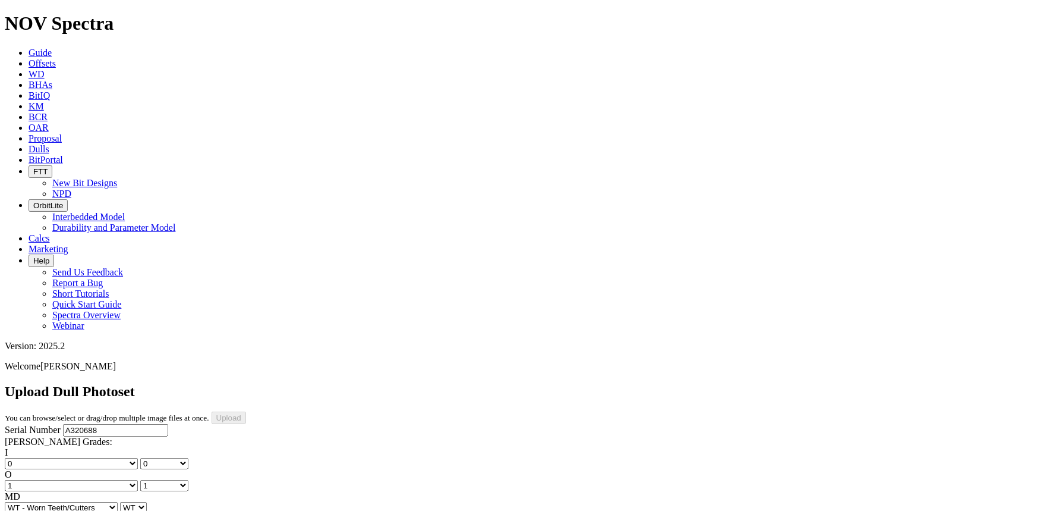
type input "8/26/25"
drag, startPoint x: 511, startPoint y: 432, endPoint x: 511, endPoint y: 420, distance: 11.9
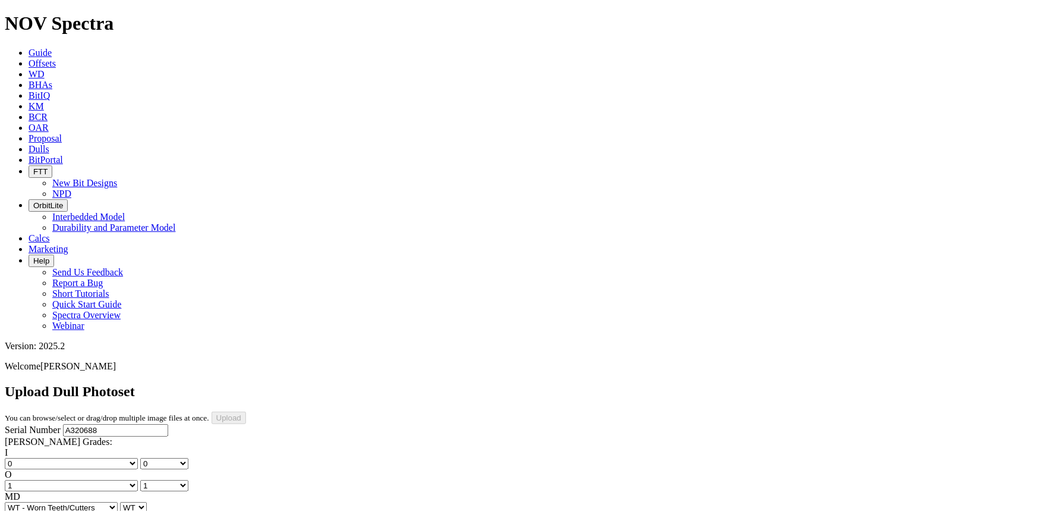
drag, startPoint x: 496, startPoint y: 426, endPoint x: 496, endPoint y: 417, distance: 8.3
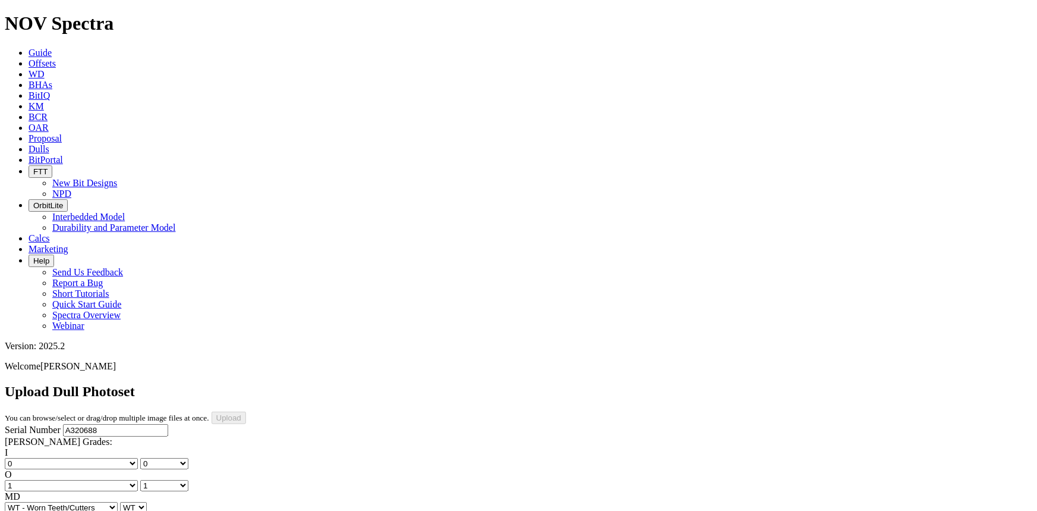
drag, startPoint x: 743, startPoint y: 425, endPoint x: 743, endPoint y: 419, distance: 6.5
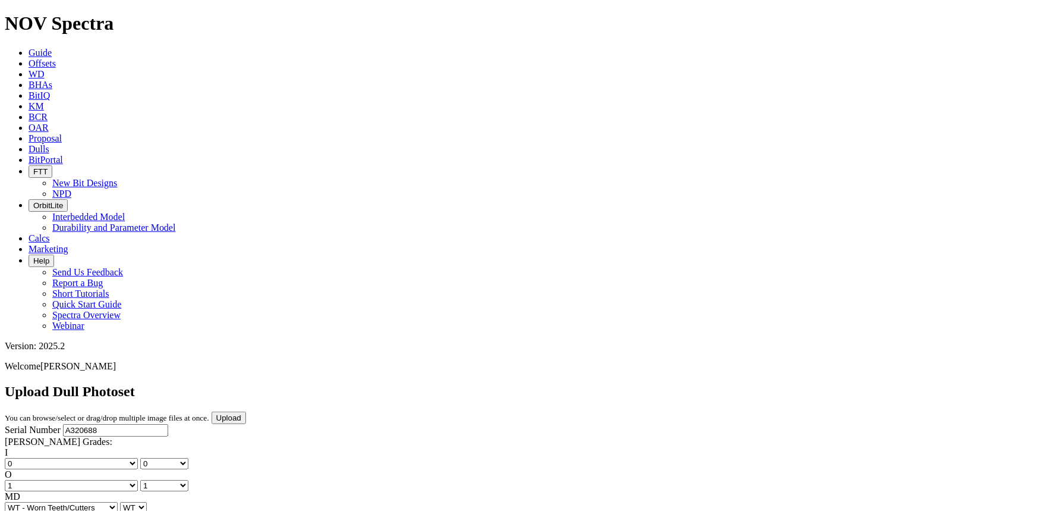
scroll to position [303, 0]
drag, startPoint x: 510, startPoint y: 386, endPoint x: 510, endPoint y: 376, distance: 10.1
drag, startPoint x: 505, startPoint y: 382, endPoint x: 507, endPoint y: 375, distance: 6.6
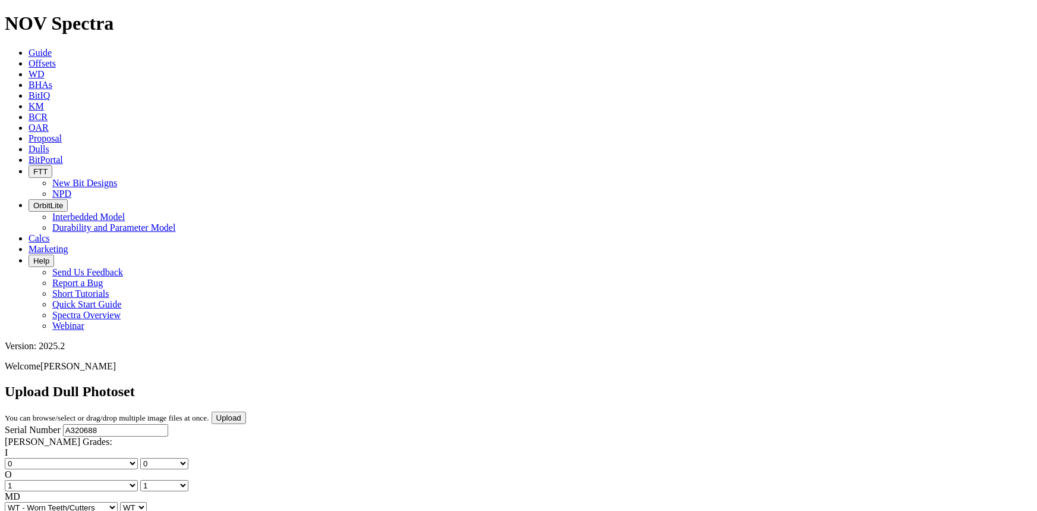
drag, startPoint x: 505, startPoint y: 382, endPoint x: 507, endPoint y: 370, distance: 11.4
drag, startPoint x: 253, startPoint y: 389, endPoint x: 255, endPoint y: 380, distance: 9.1
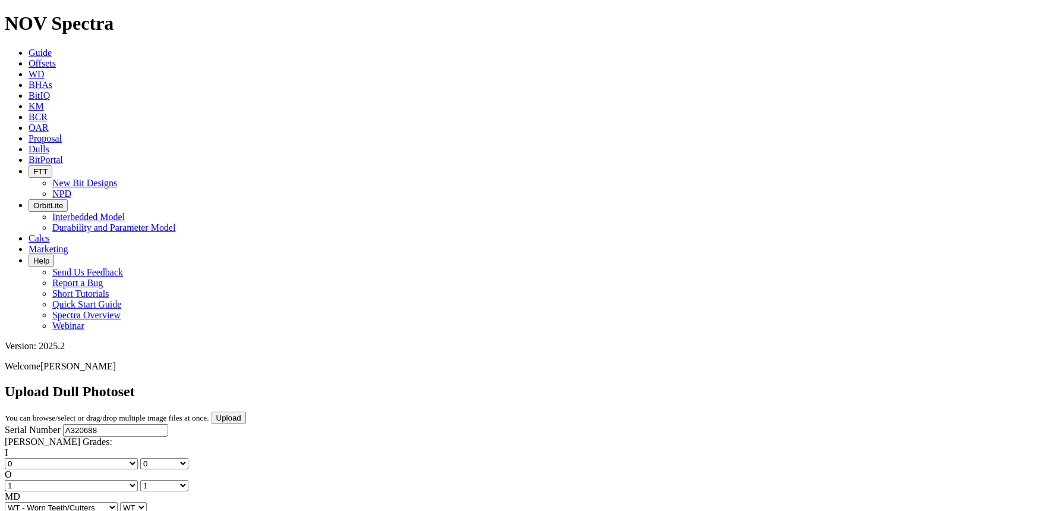
drag, startPoint x: 264, startPoint y: 383, endPoint x: 265, endPoint y: 371, distance: 12.5
click at [246, 411] on input "Upload" at bounding box center [229, 417] width 34 height 12
